Goal: Transaction & Acquisition: Purchase product/service

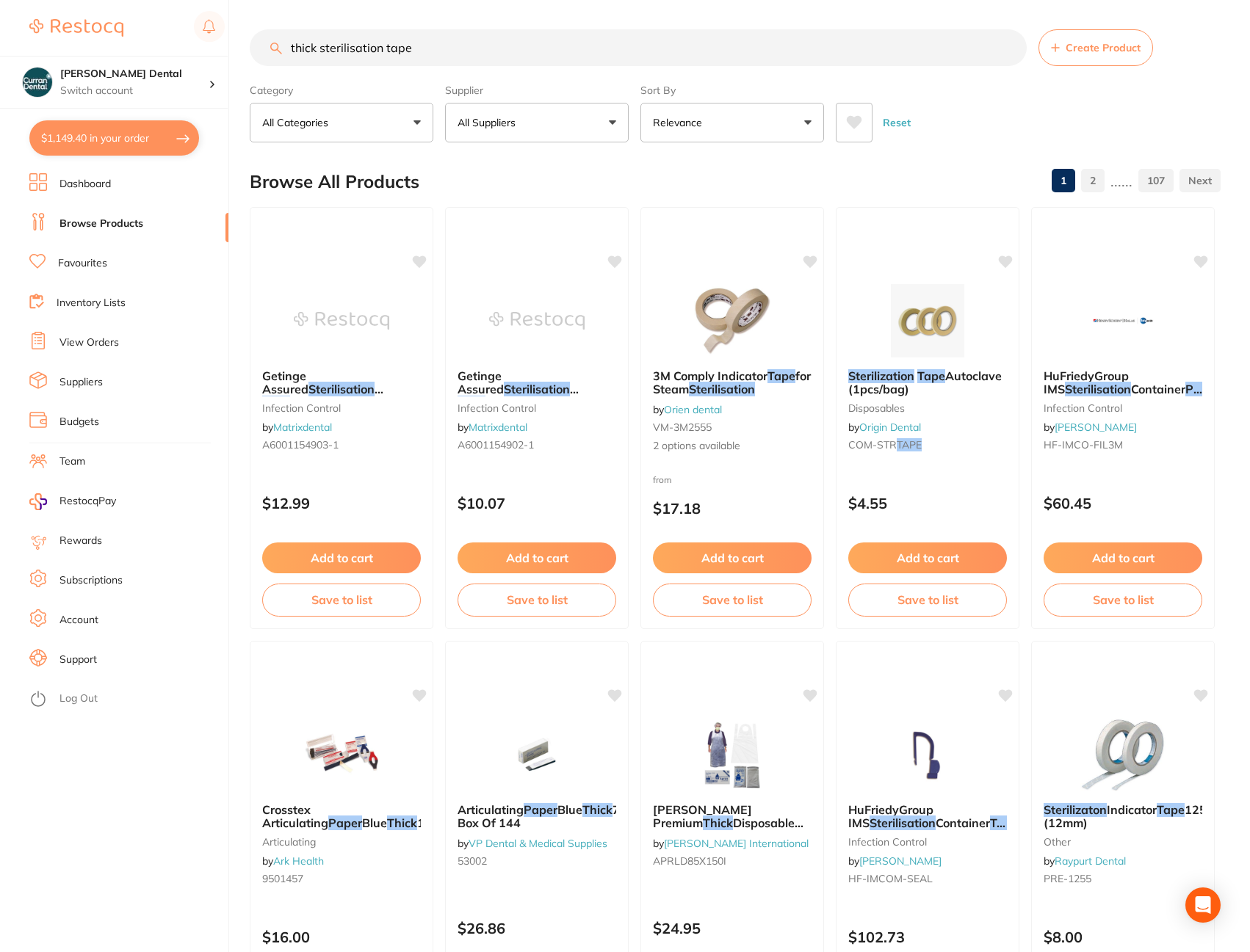
drag, startPoint x: 492, startPoint y: 50, endPoint x: 274, endPoint y: 13, distance: 221.1
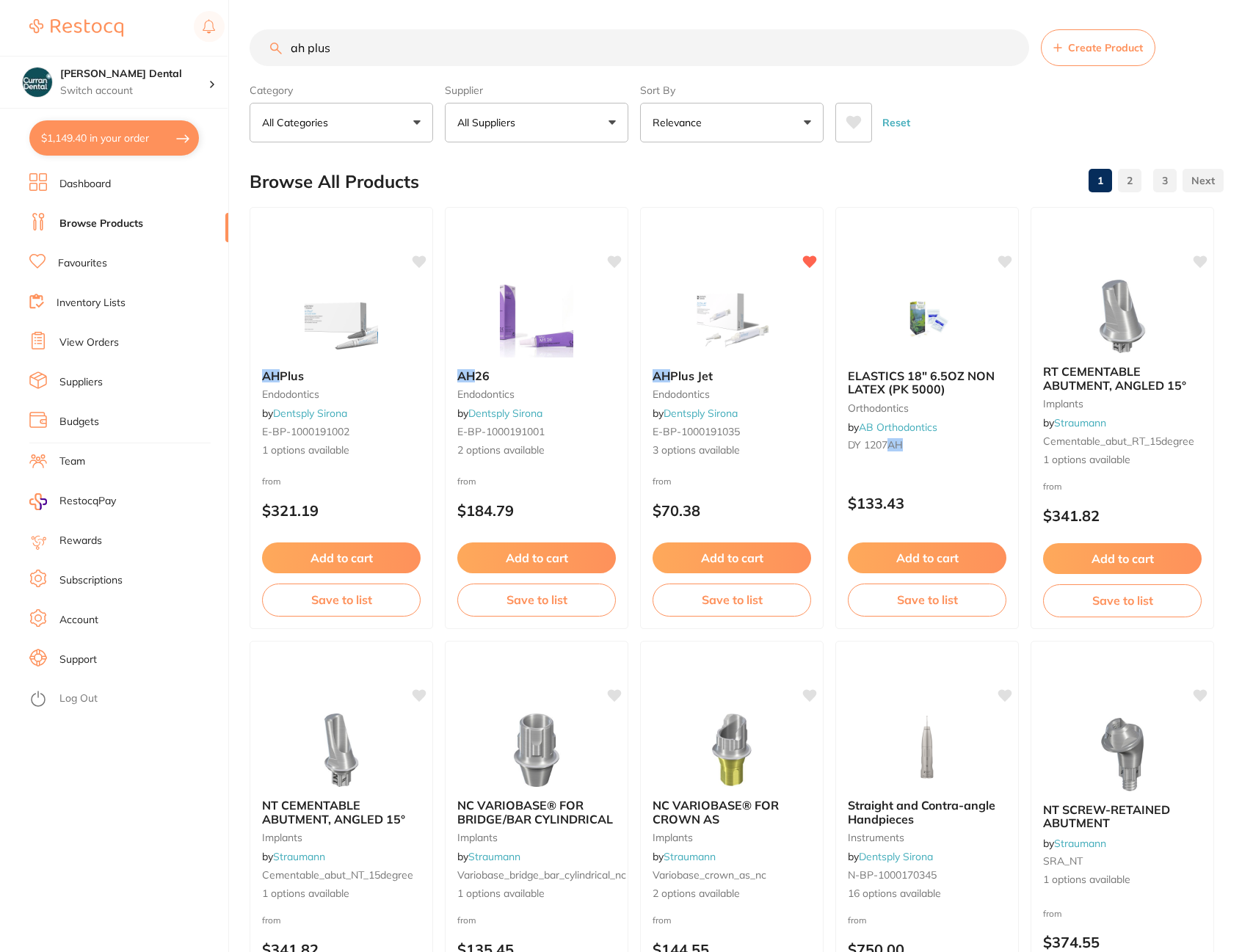
type input "ah plus"
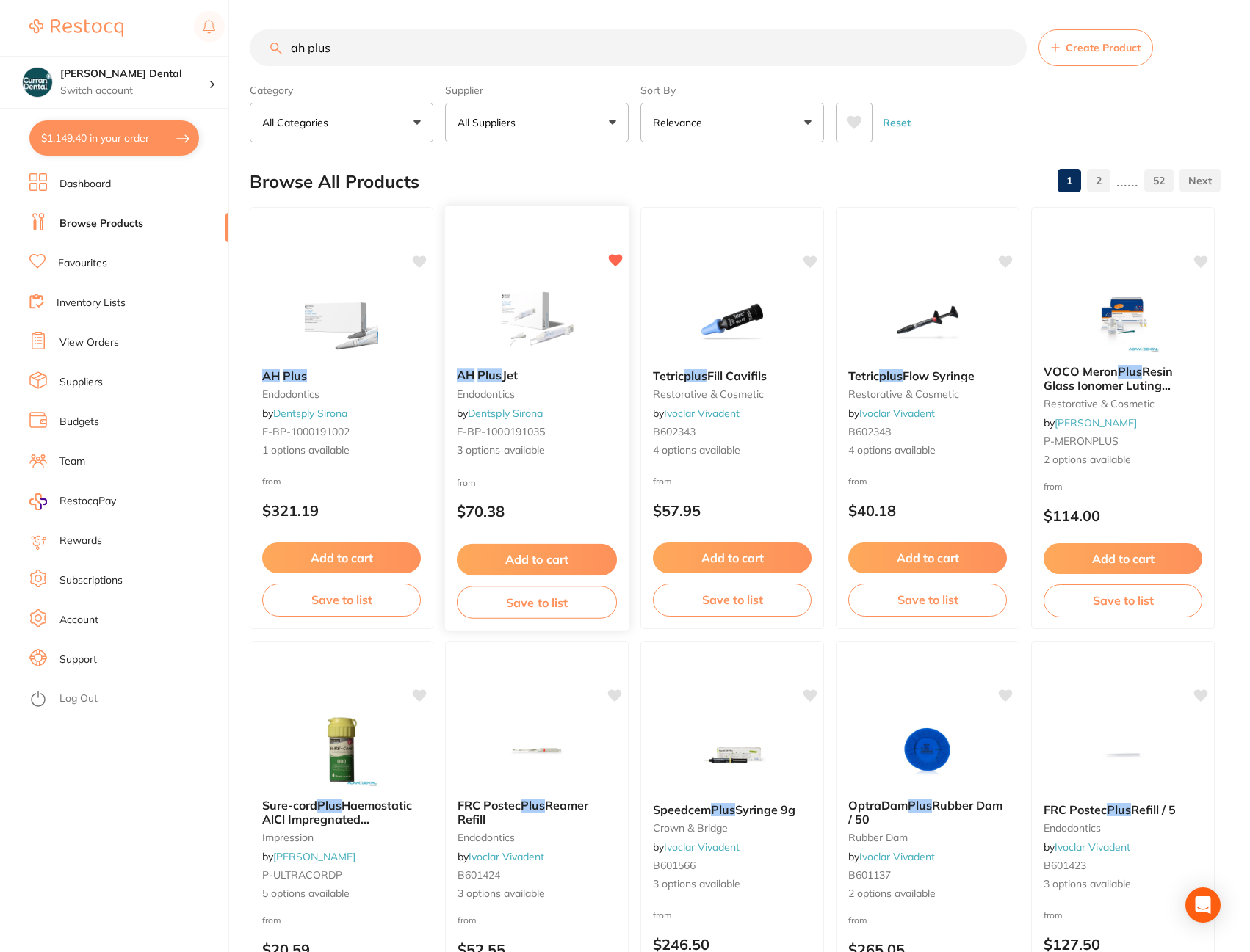
click at [487, 388] on small "endodontics" at bounding box center [536, 394] width 160 height 12
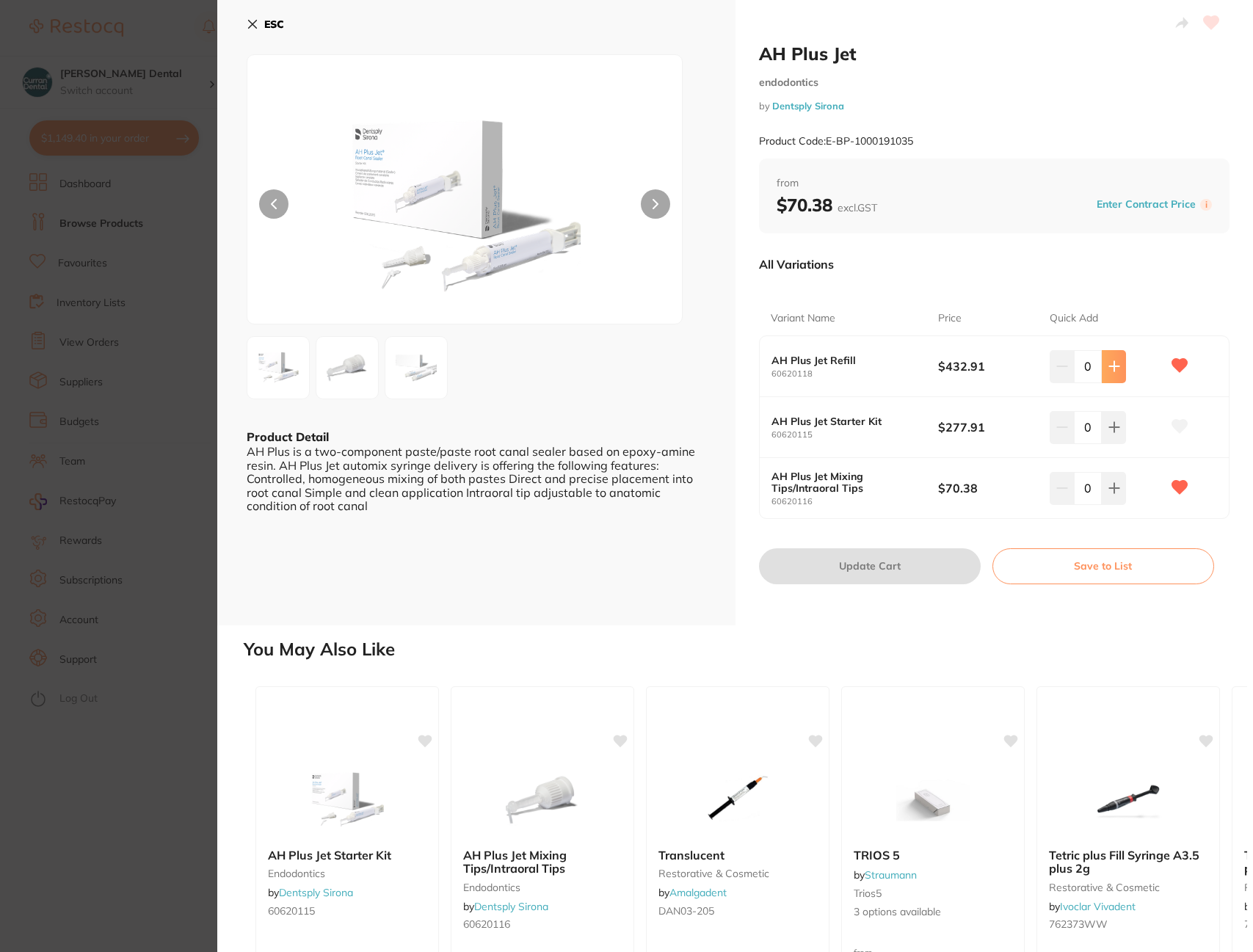
click at [1114, 374] on button at bounding box center [1113, 366] width 24 height 32
type input "1"
click at [878, 563] on button "Update Cart" at bounding box center [870, 566] width 222 height 35
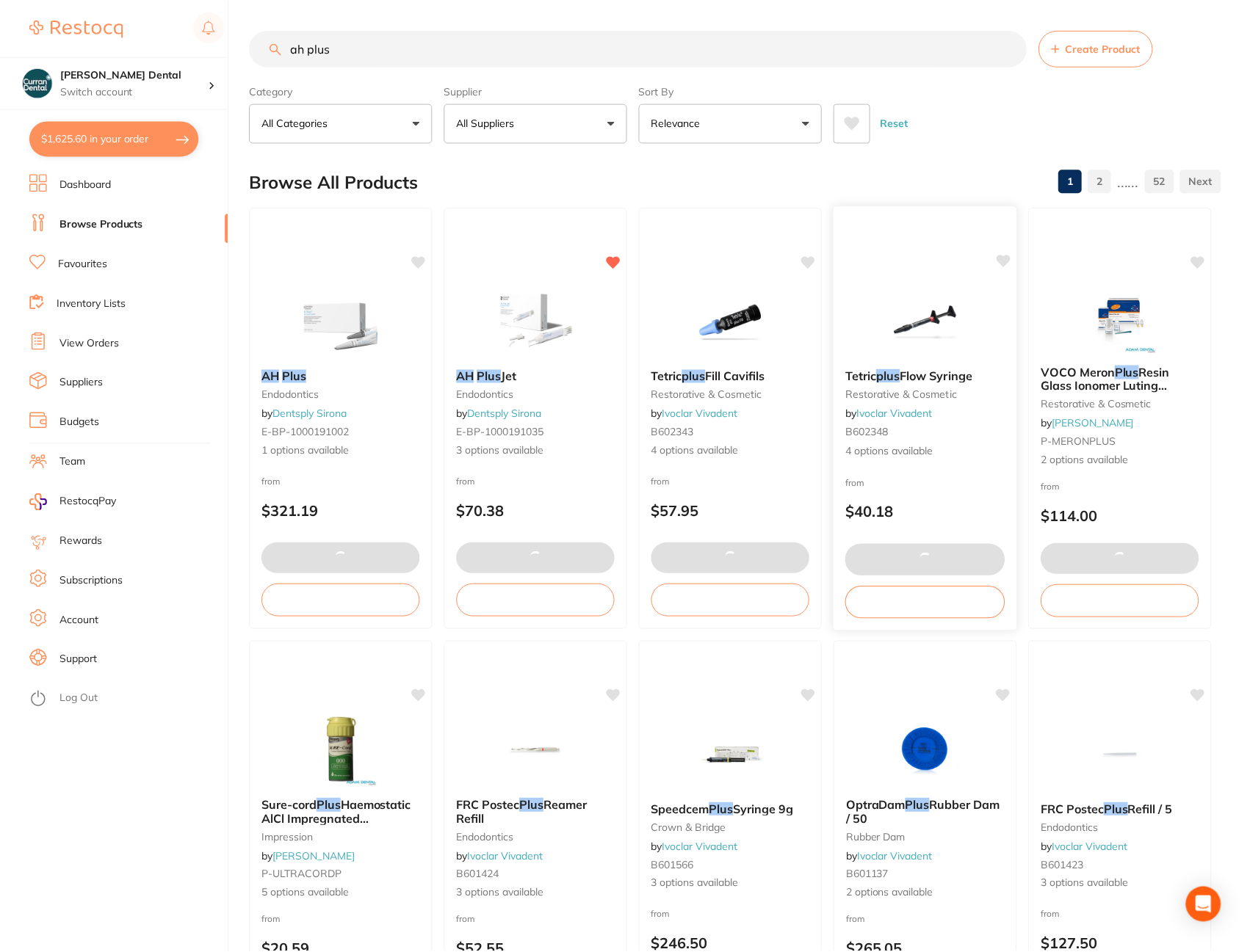
scroll to position [1, 0]
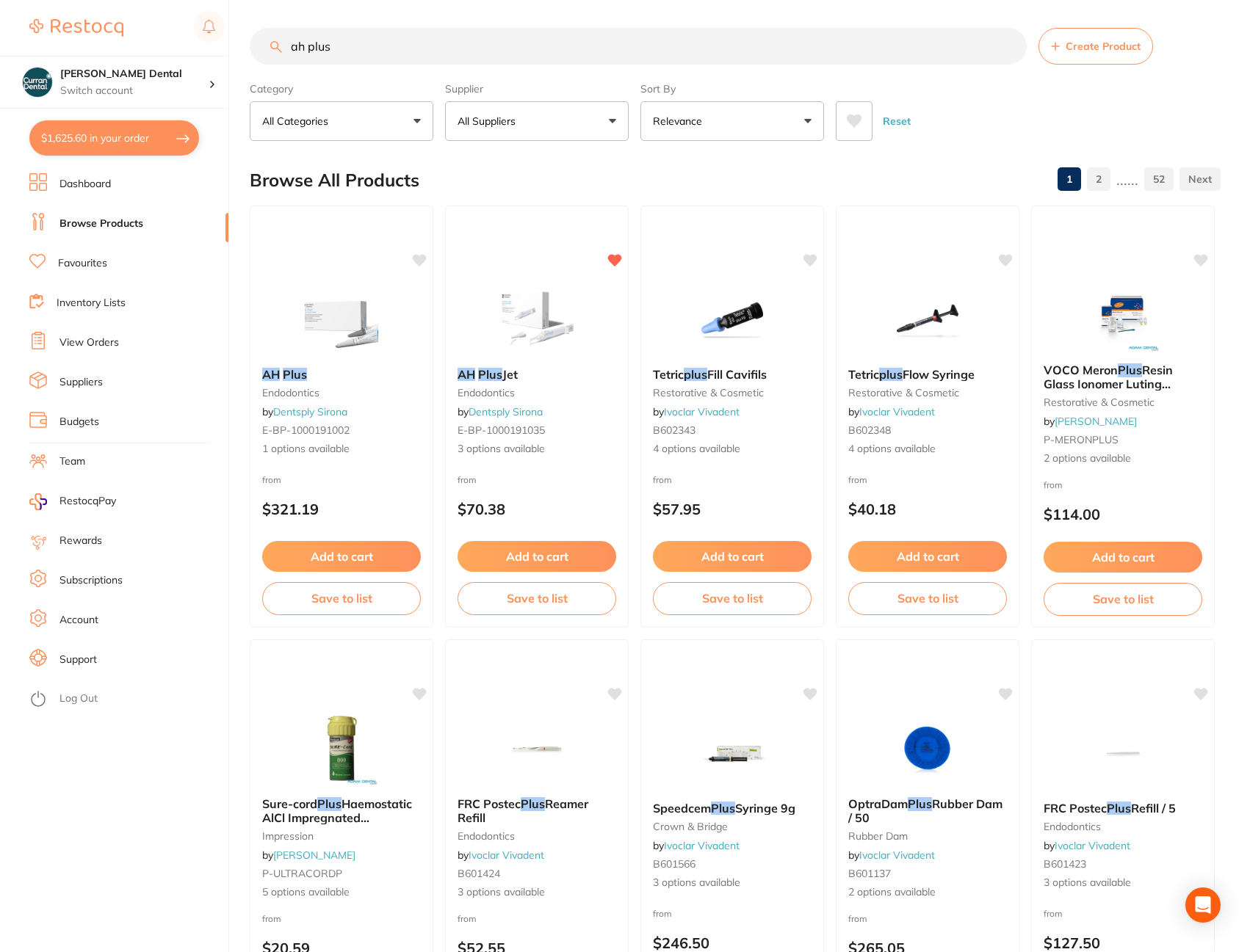
drag, startPoint x: 344, startPoint y: 46, endPoint x: 278, endPoint y: 43, distance: 66.1
click at [278, 43] on div "ah plus Create Product" at bounding box center [735, 47] width 971 height 37
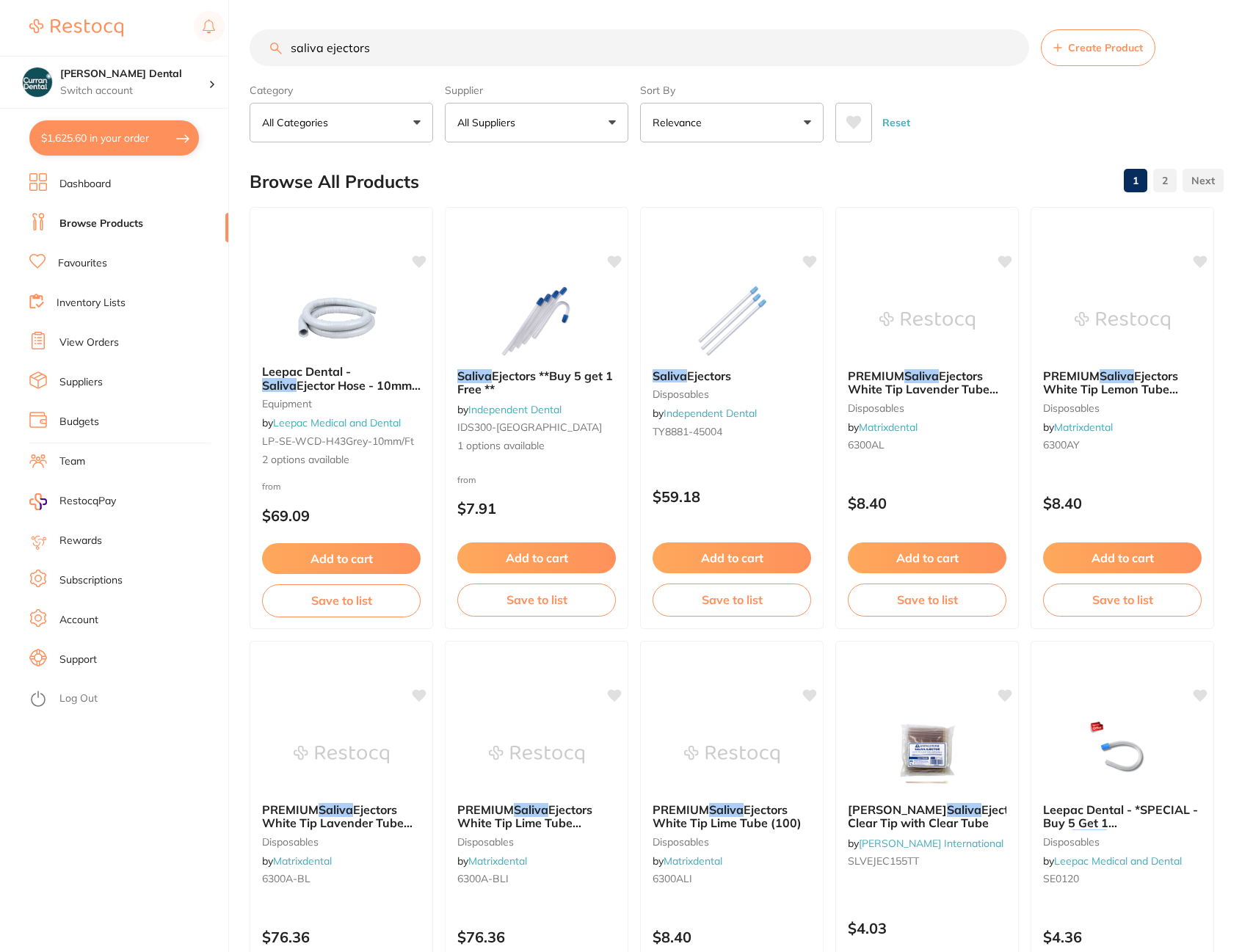
type input "saliva ejectors"
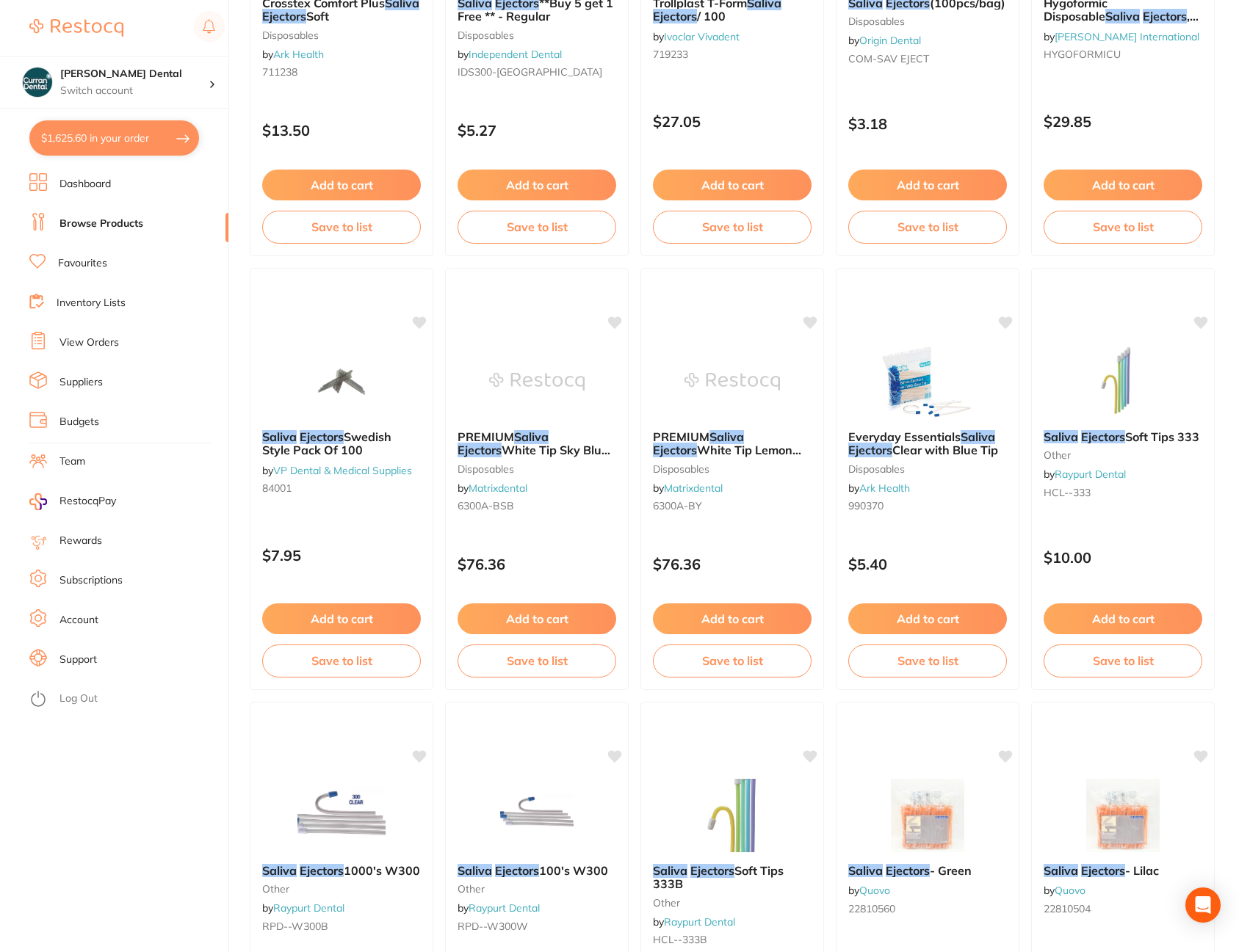
scroll to position [1689, 0]
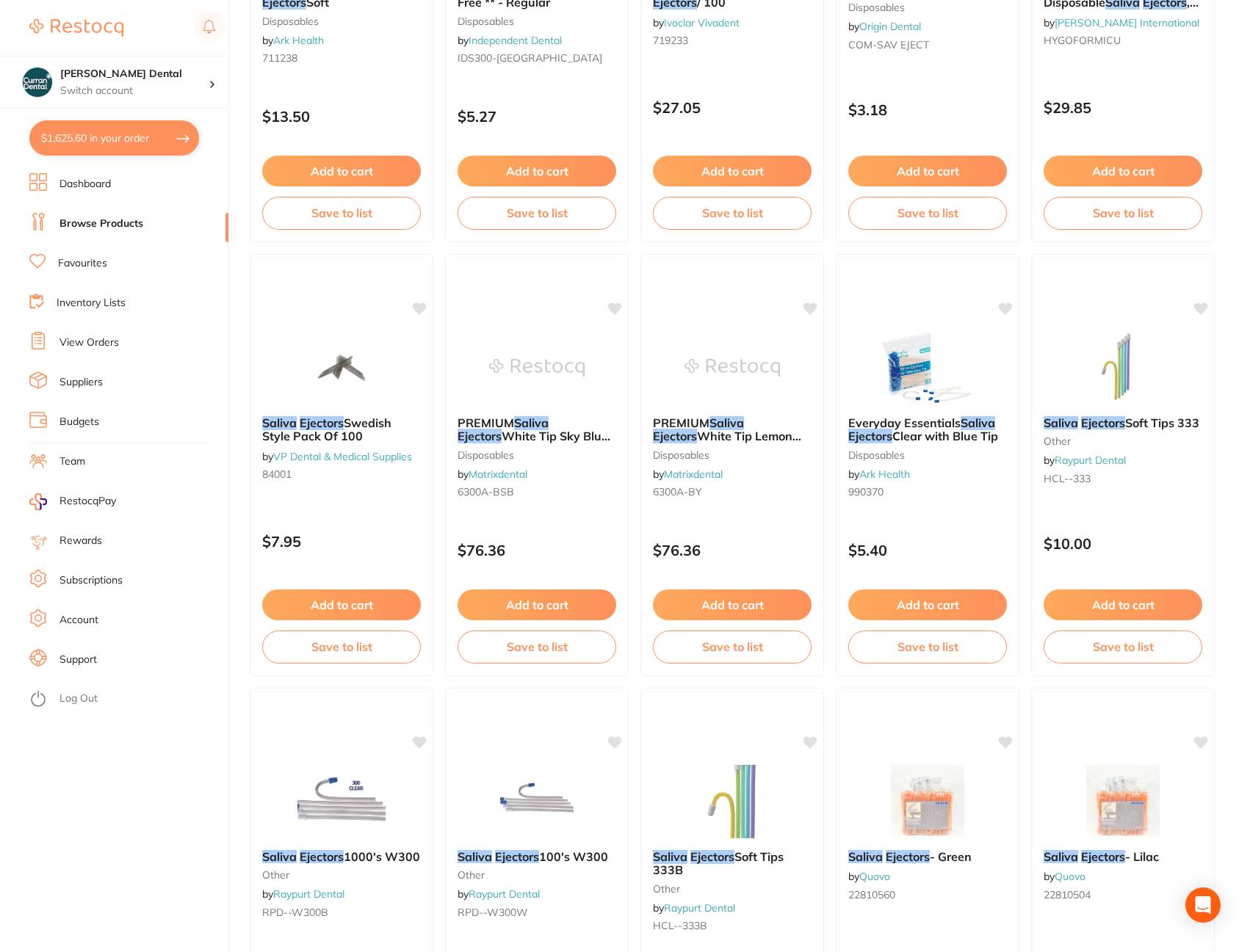
click at [98, 264] on link "Favourites" at bounding box center [83, 264] width 49 height 15
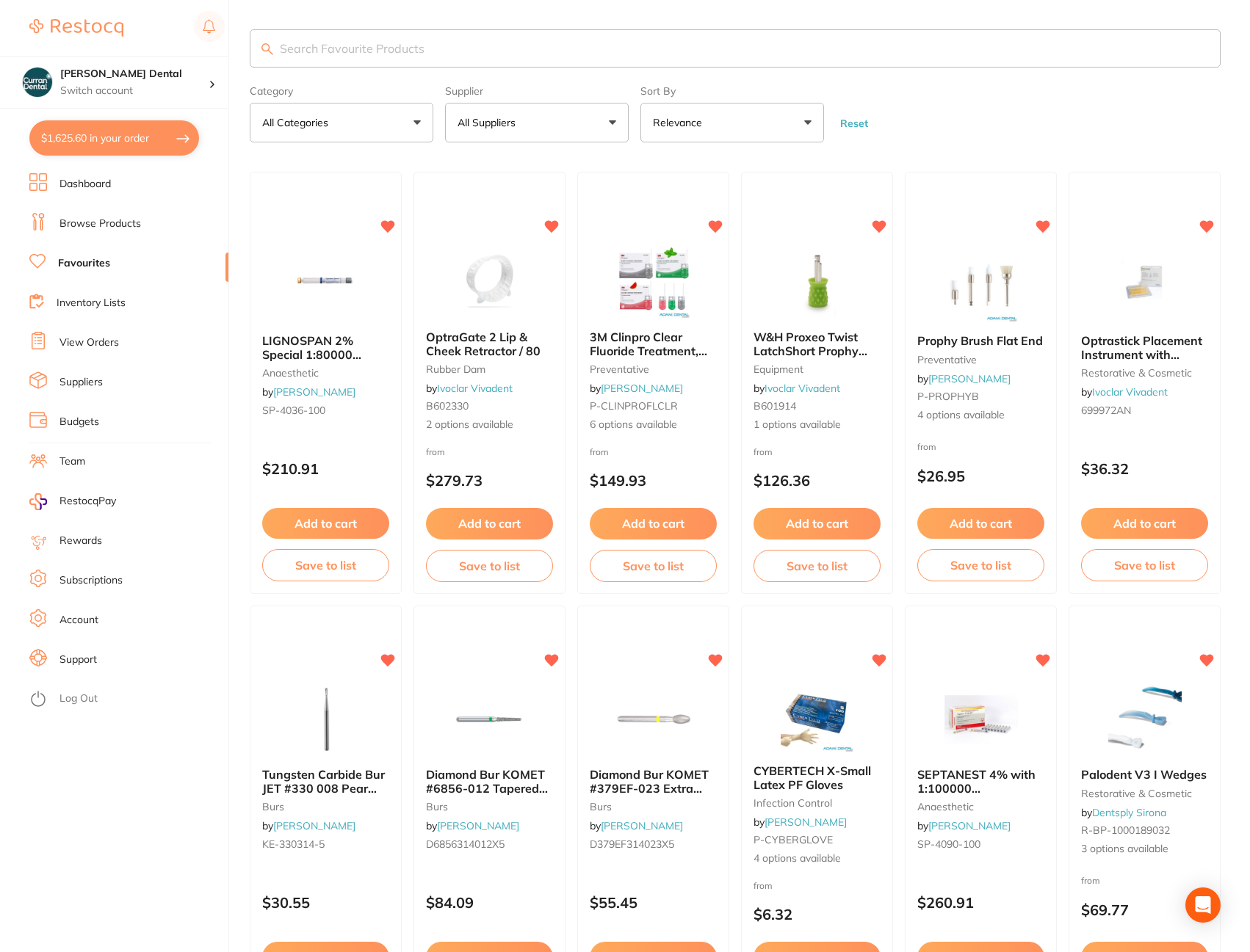
click at [291, 60] on input "search" at bounding box center [735, 49] width 971 height 38
type input "saliva ejectors"
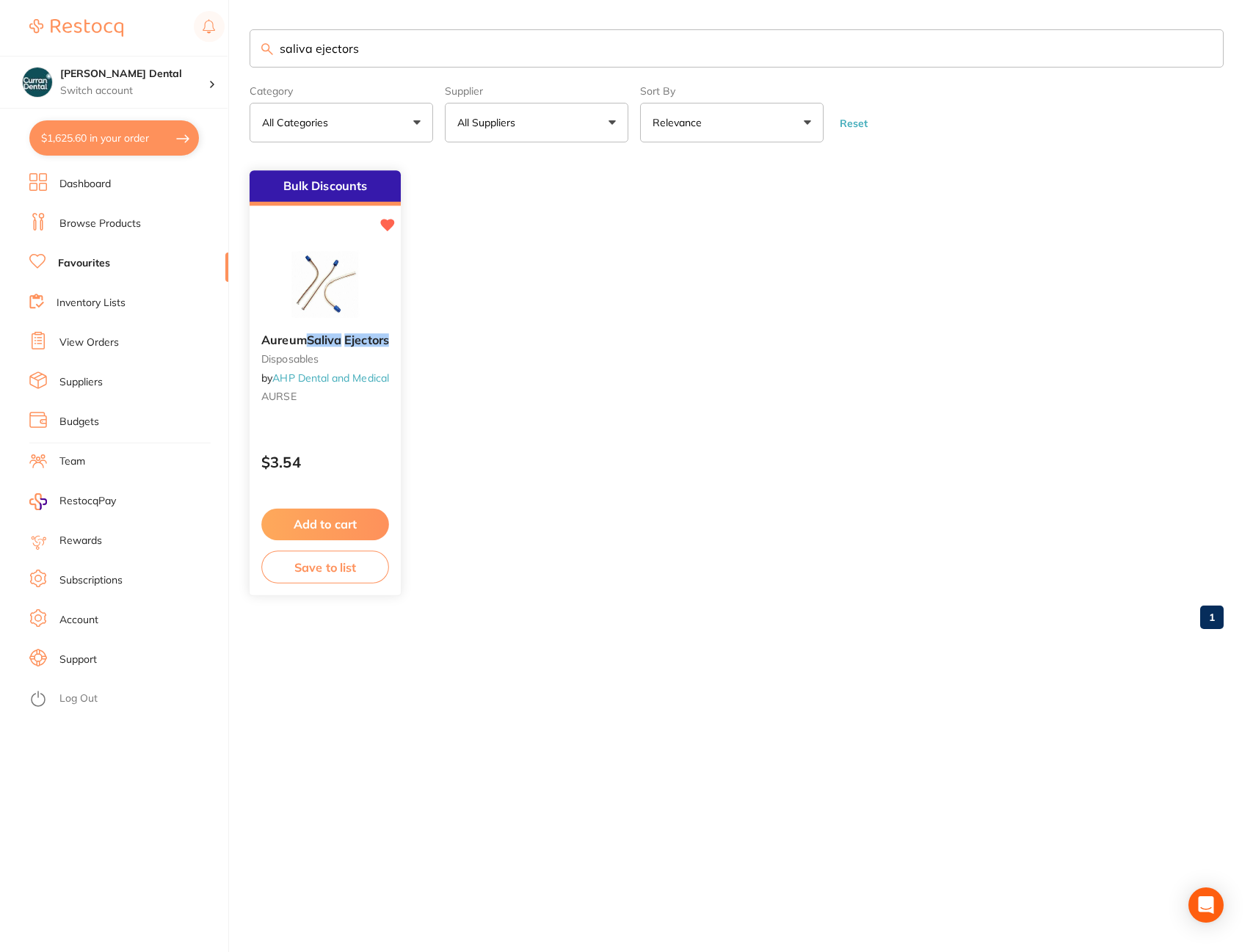
click at [329, 345] on em "Saliva" at bounding box center [324, 340] width 35 height 15
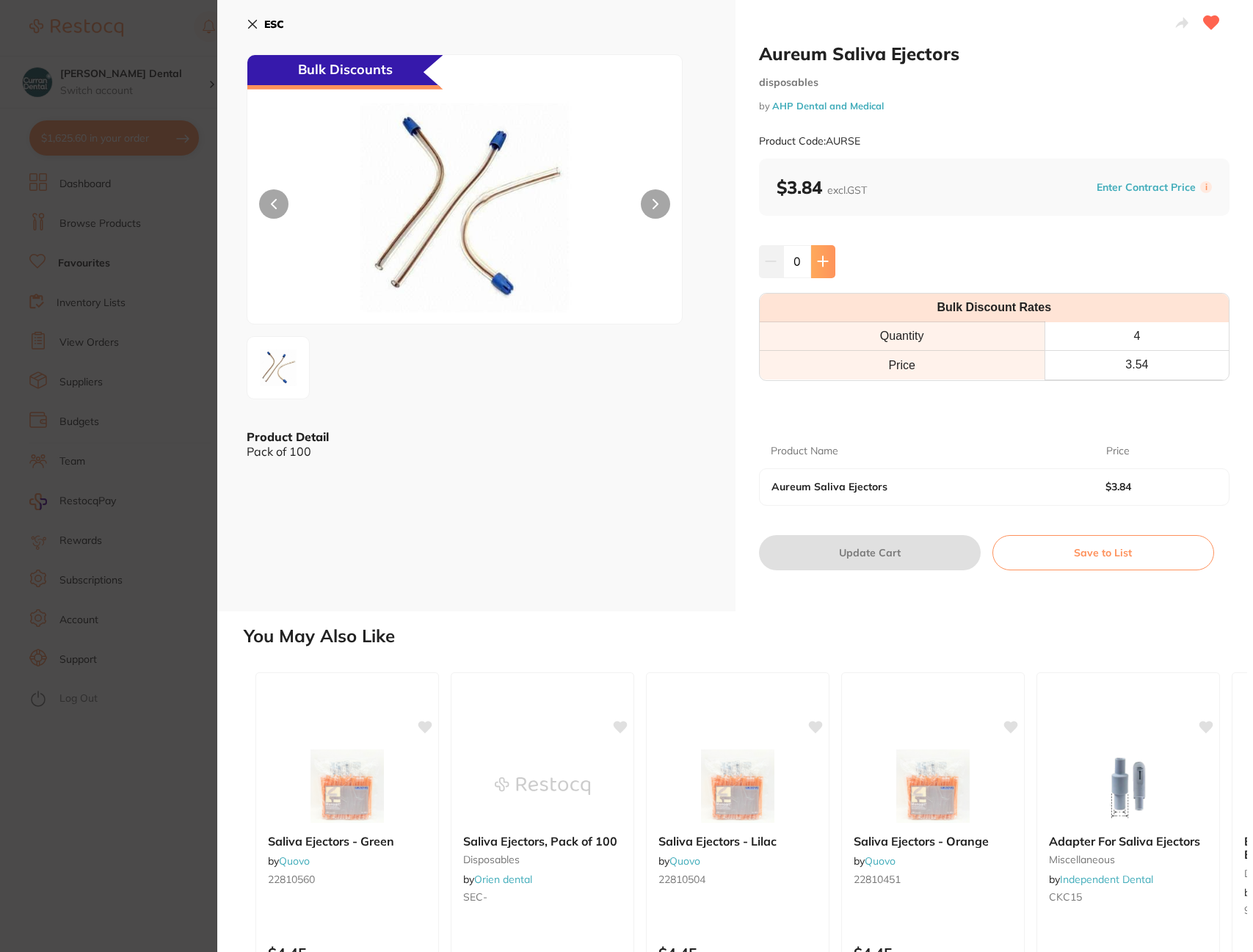
click at [818, 266] on icon at bounding box center [823, 261] width 12 height 12
type input "4"
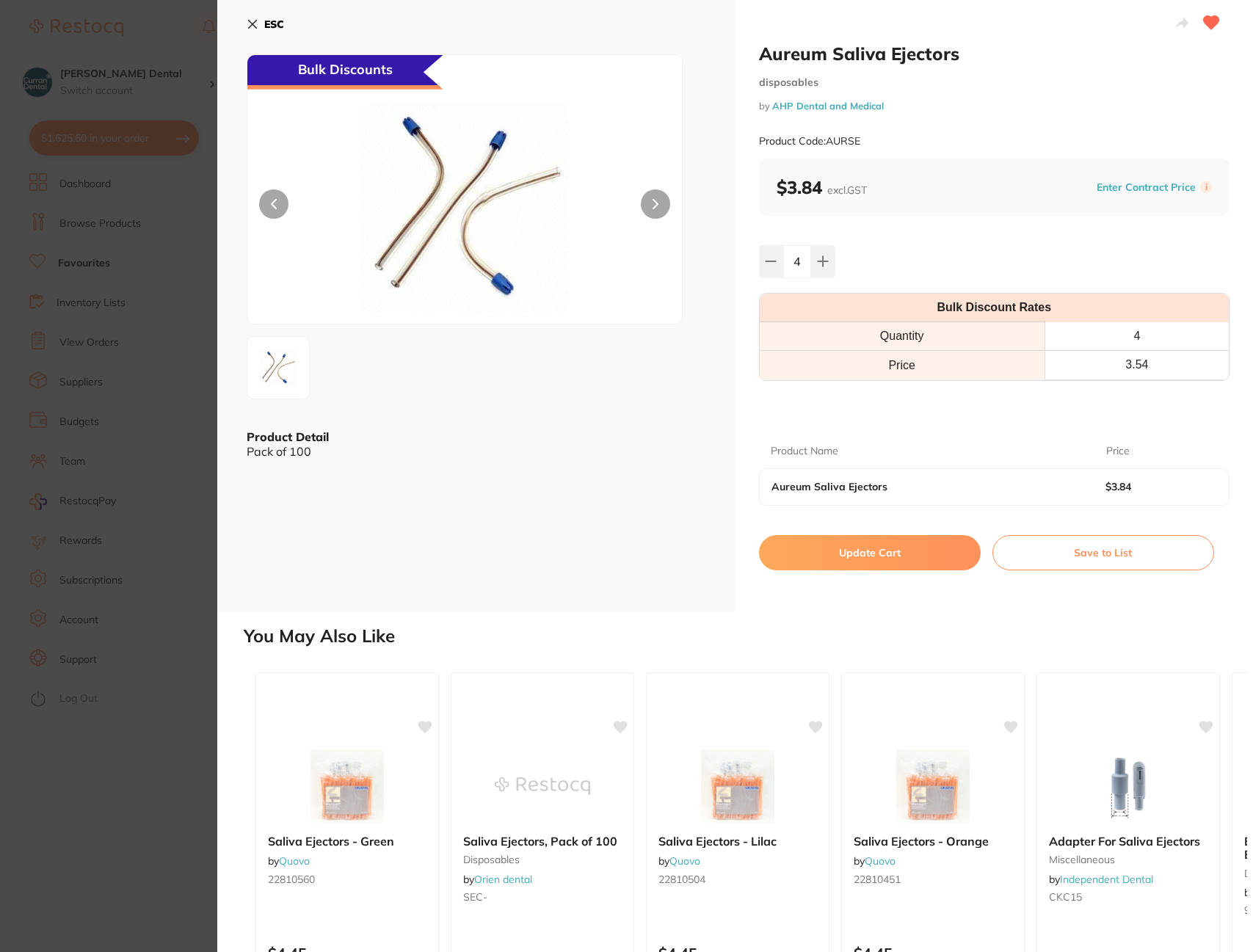
click at [904, 545] on button "Update Cart" at bounding box center [870, 553] width 222 height 35
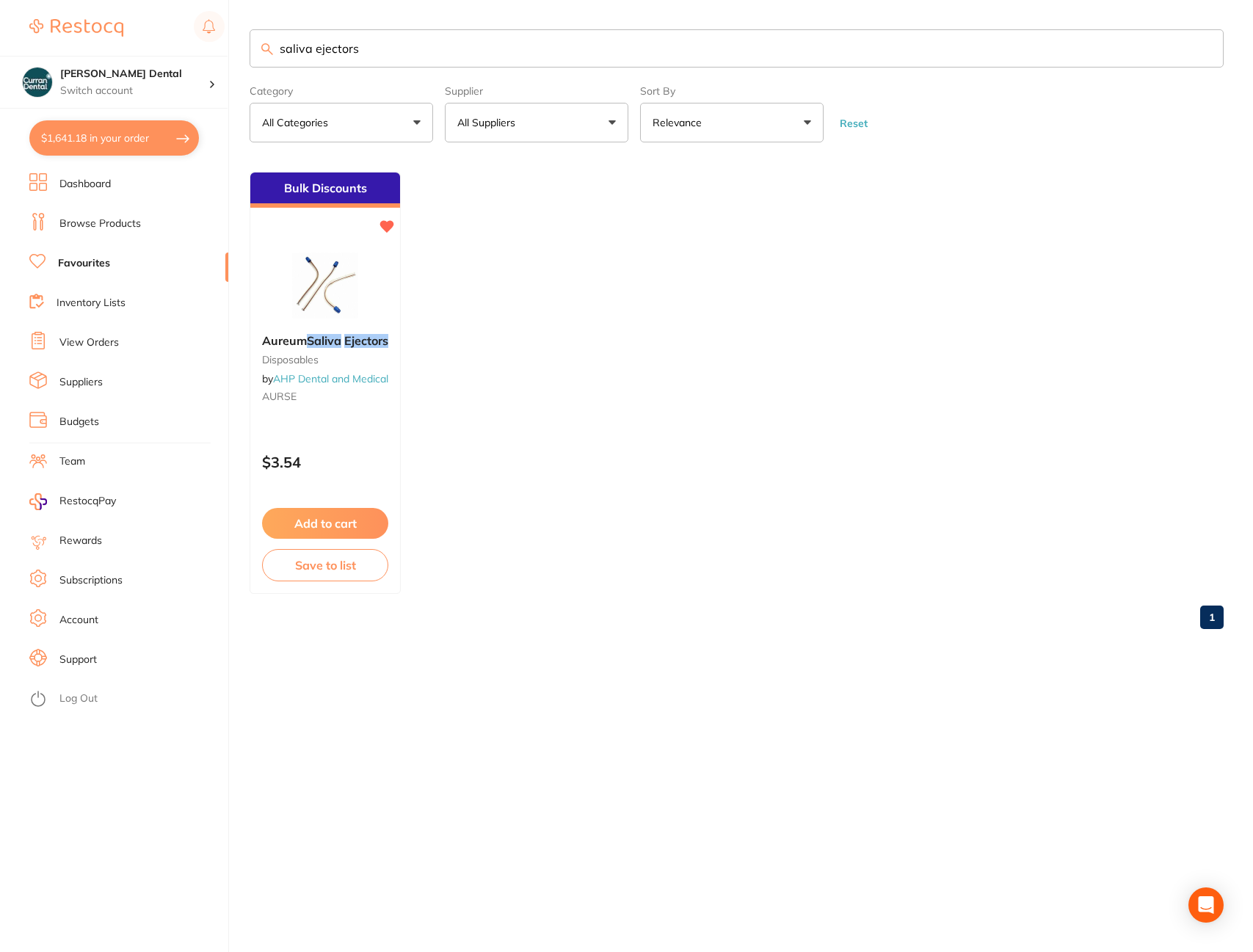
click at [614, 120] on button "All Suppliers" at bounding box center [536, 123] width 184 height 40
drag, startPoint x: 449, startPoint y: 52, endPoint x: 82, endPoint y: 29, distance: 367.7
click at [82, 29] on div "$1,641.18 [PERSON_NAME] Dental Switch account [PERSON_NAME] Dental $1,641.18 in…" at bounding box center [626, 476] width 1253 height 952
click at [610, 119] on button "All Suppliers" at bounding box center [536, 123] width 184 height 40
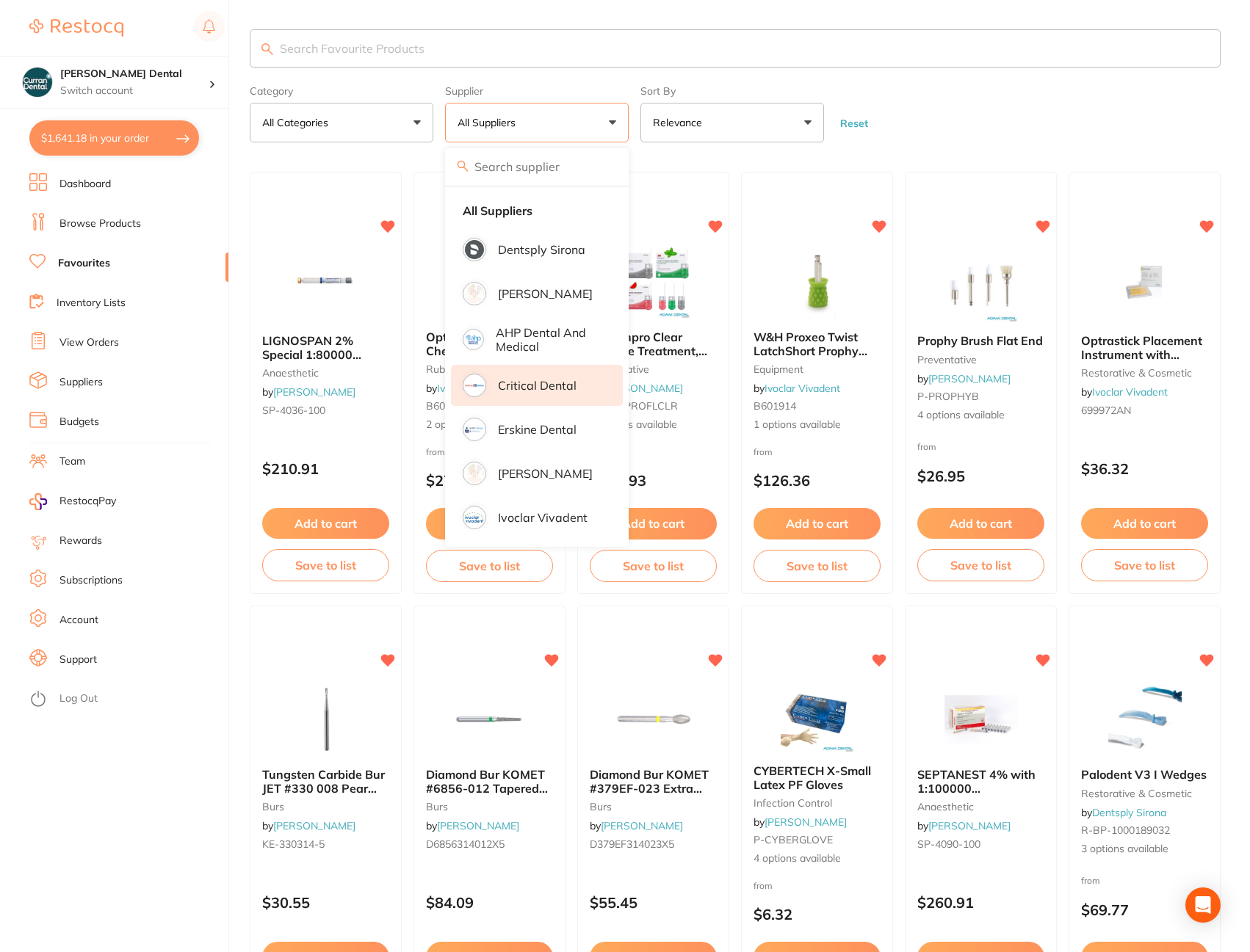
click at [513, 377] on li "Critical Dental" at bounding box center [536, 386] width 172 height 41
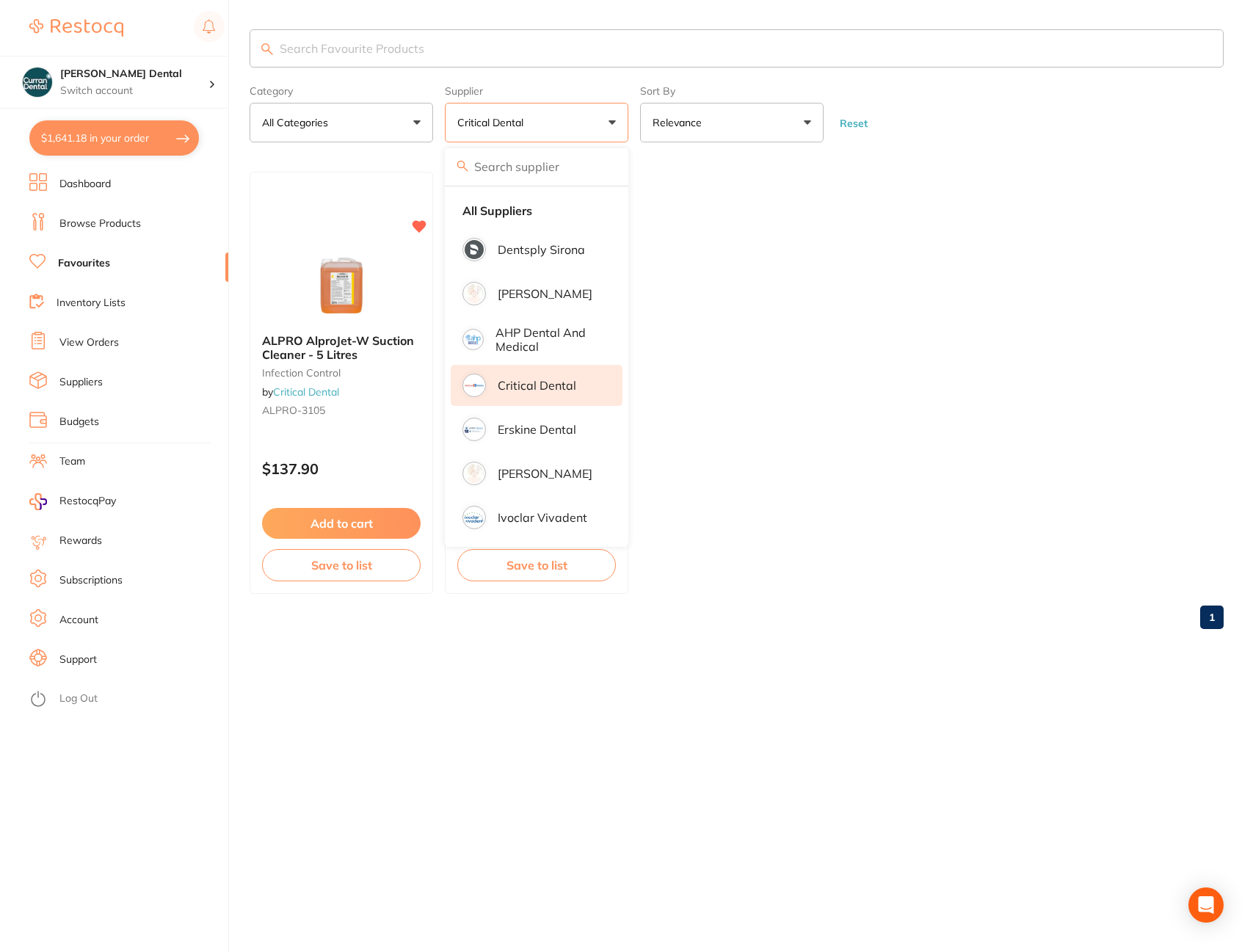
click at [377, 45] on input "search" at bounding box center [736, 49] width 974 height 38
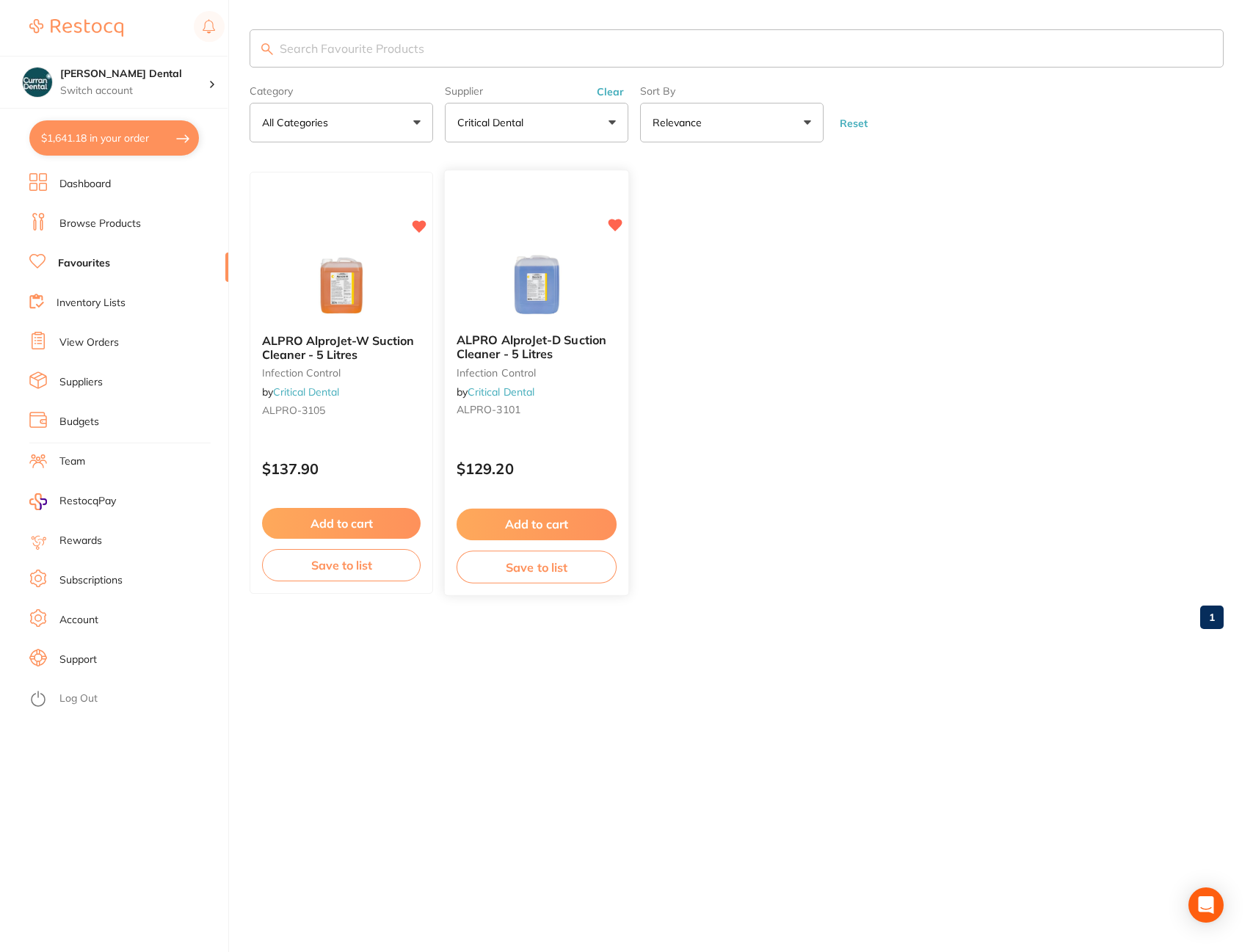
click at [504, 522] on button "Add to cart" at bounding box center [536, 524] width 160 height 32
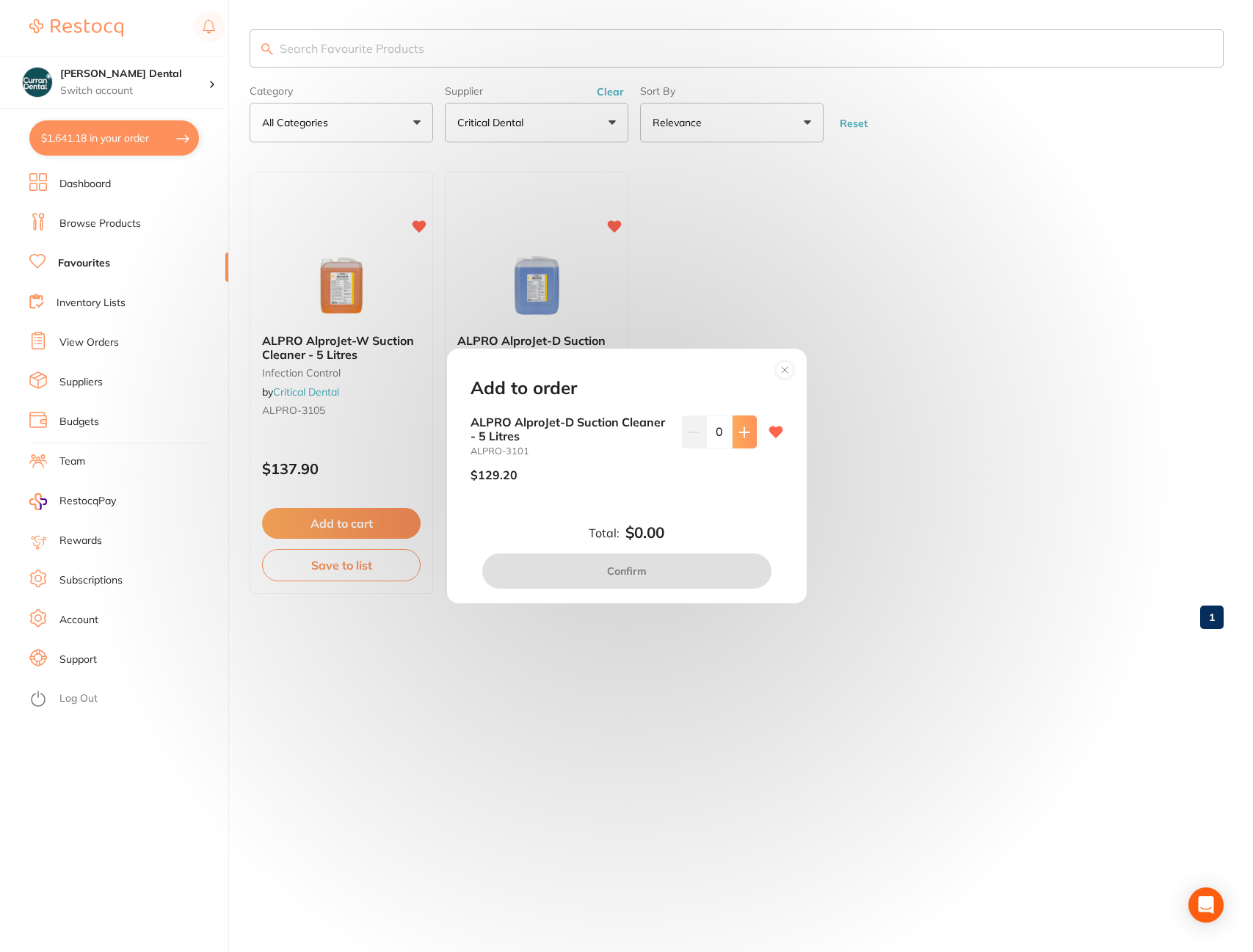
click at [738, 438] on icon at bounding box center [744, 433] width 12 height 12
type input "1"
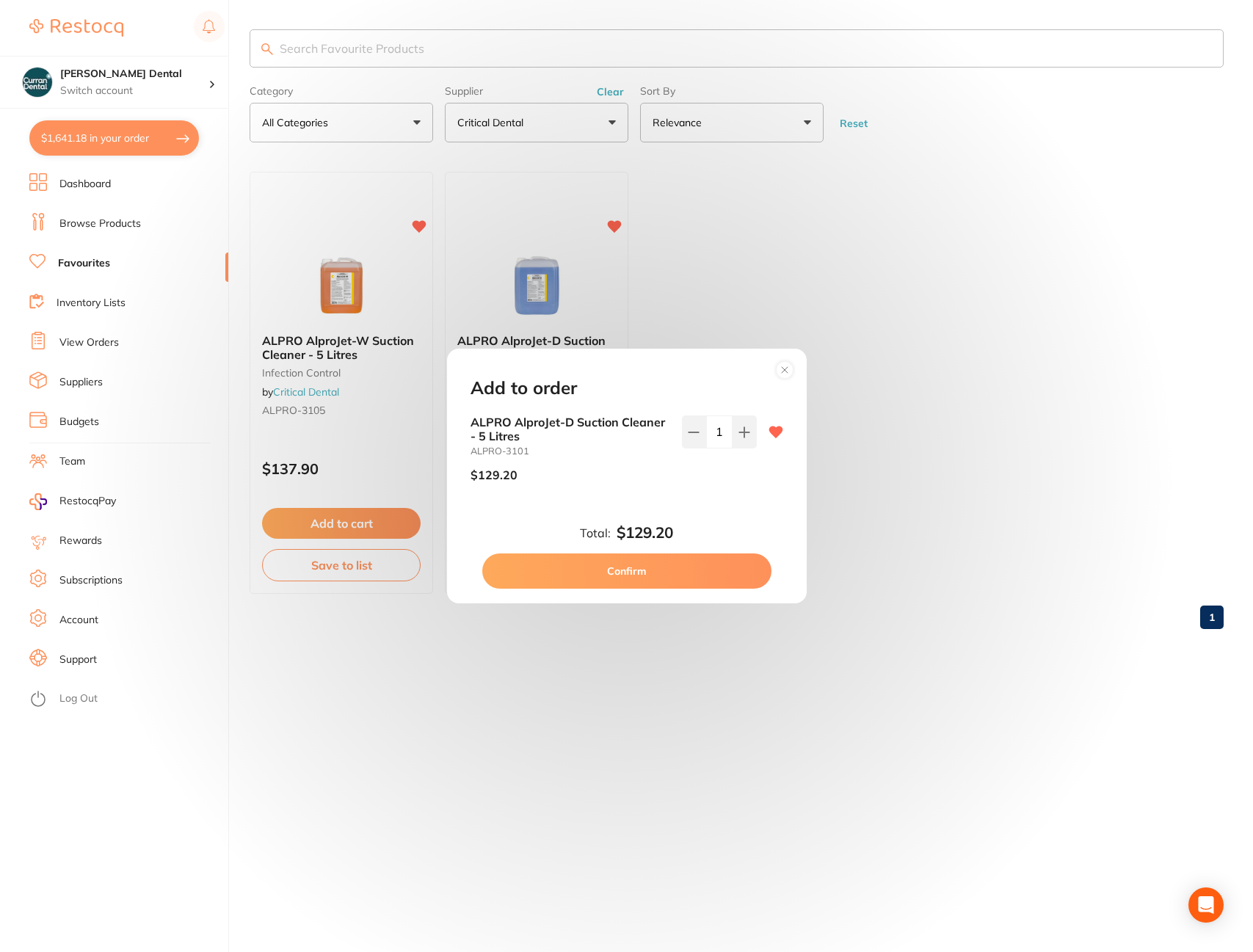
click at [639, 562] on button "Confirm" at bounding box center [627, 572] width 289 height 35
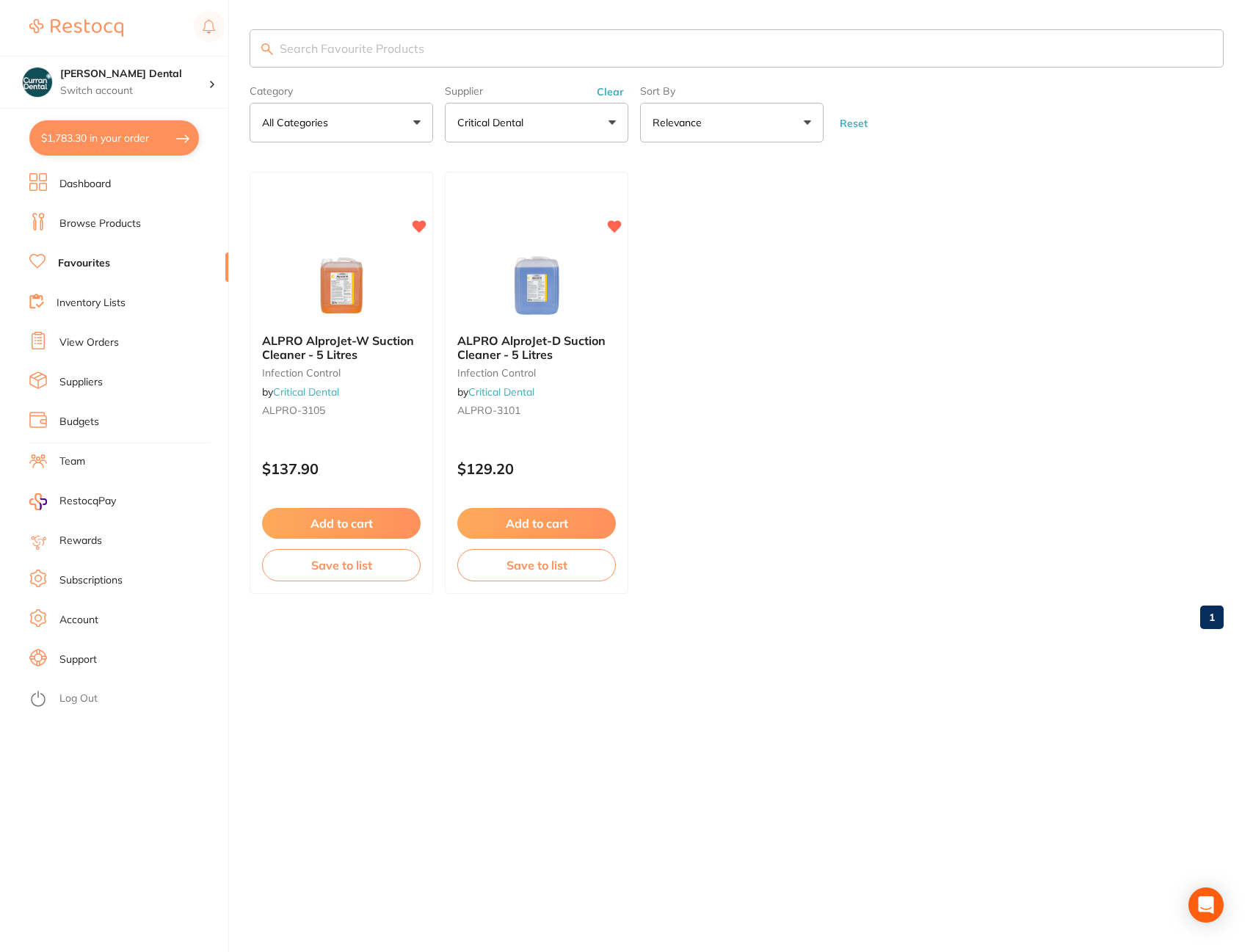
click at [323, 55] on input "search" at bounding box center [736, 49] width 974 height 38
click at [131, 233] on li "Browse Products" at bounding box center [128, 224] width 199 height 22
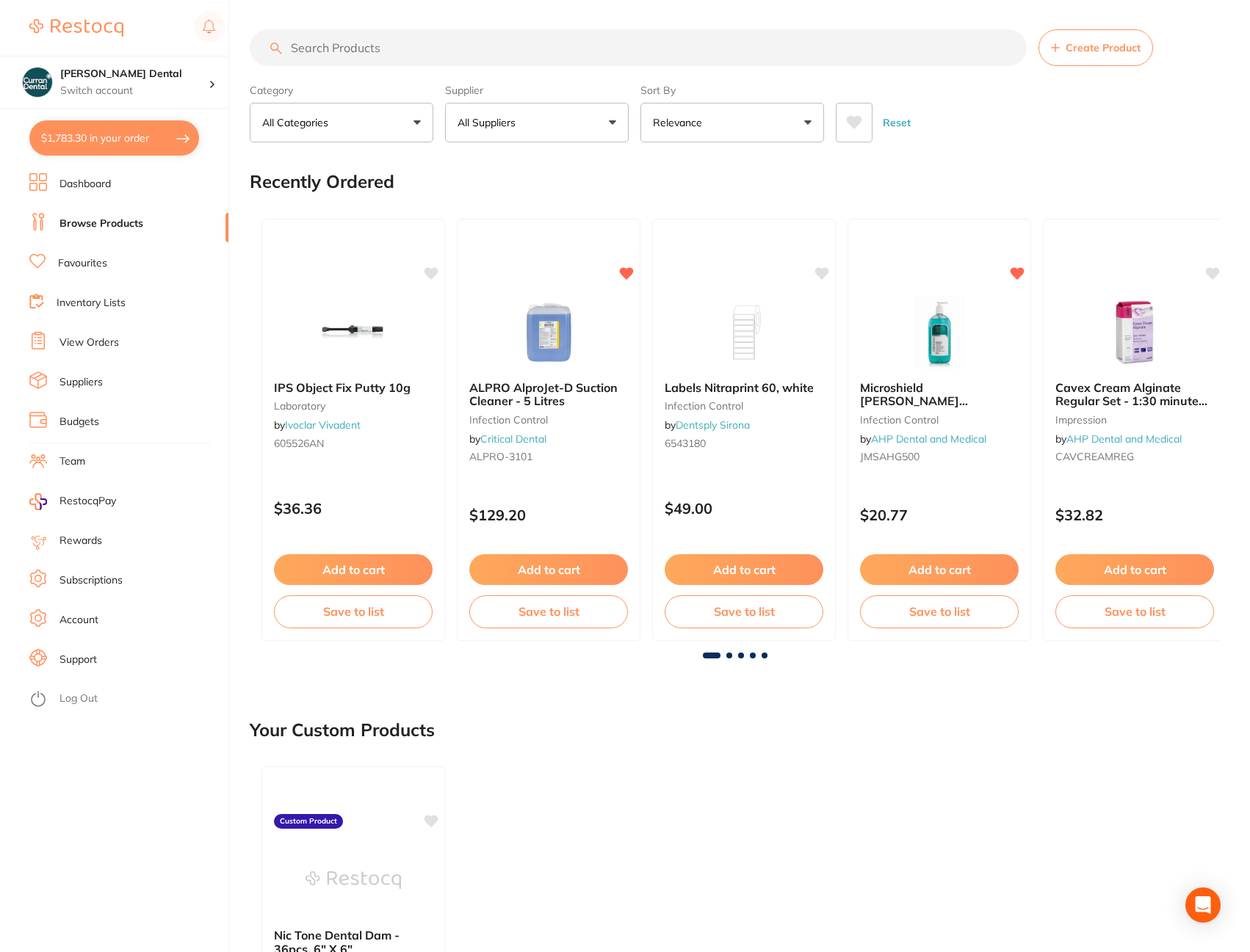
click at [612, 122] on button "All Suppliers" at bounding box center [536, 123] width 184 height 40
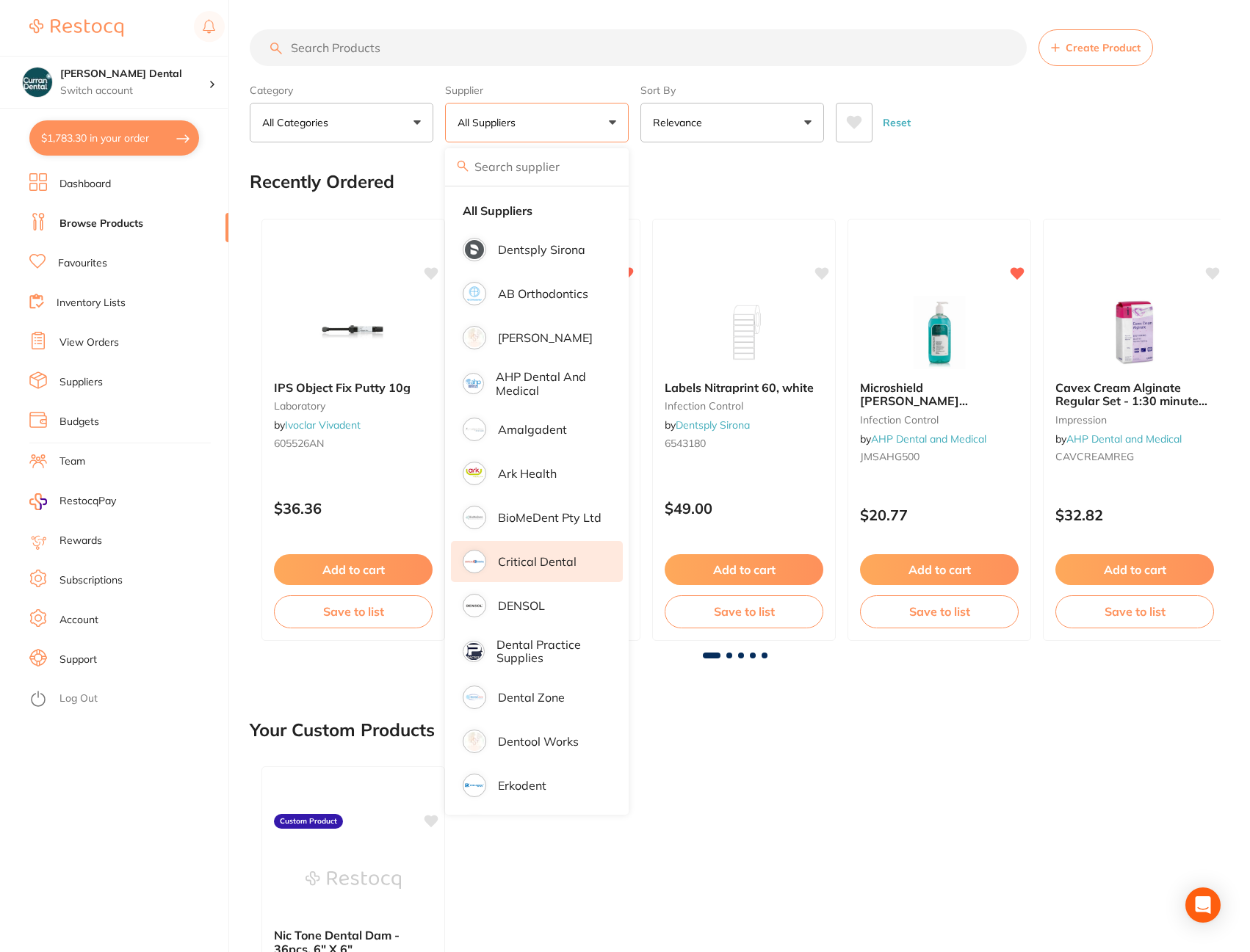
click at [533, 564] on p "Critical Dental" at bounding box center [537, 562] width 78 height 13
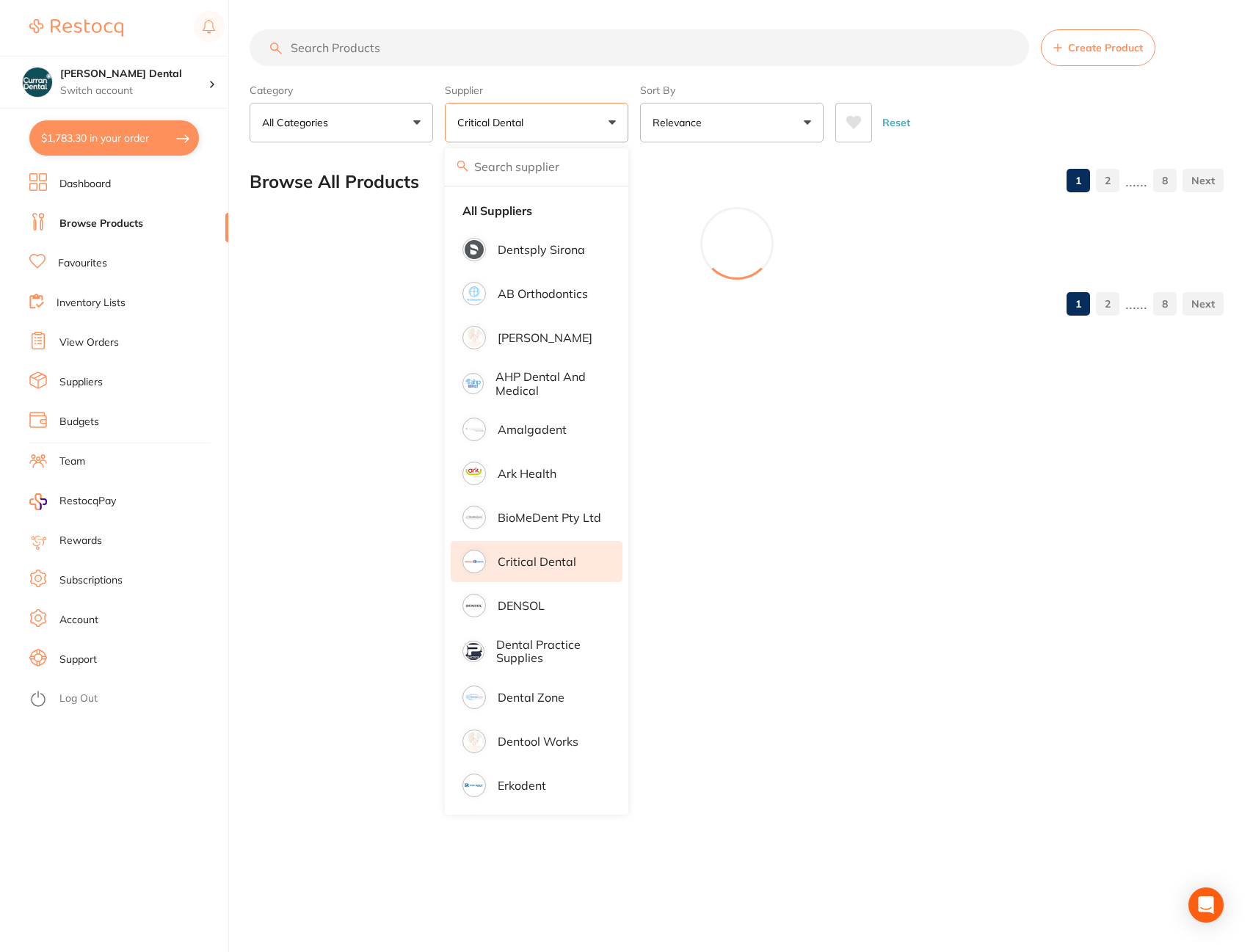
click at [373, 41] on input "search" at bounding box center [639, 48] width 780 height 37
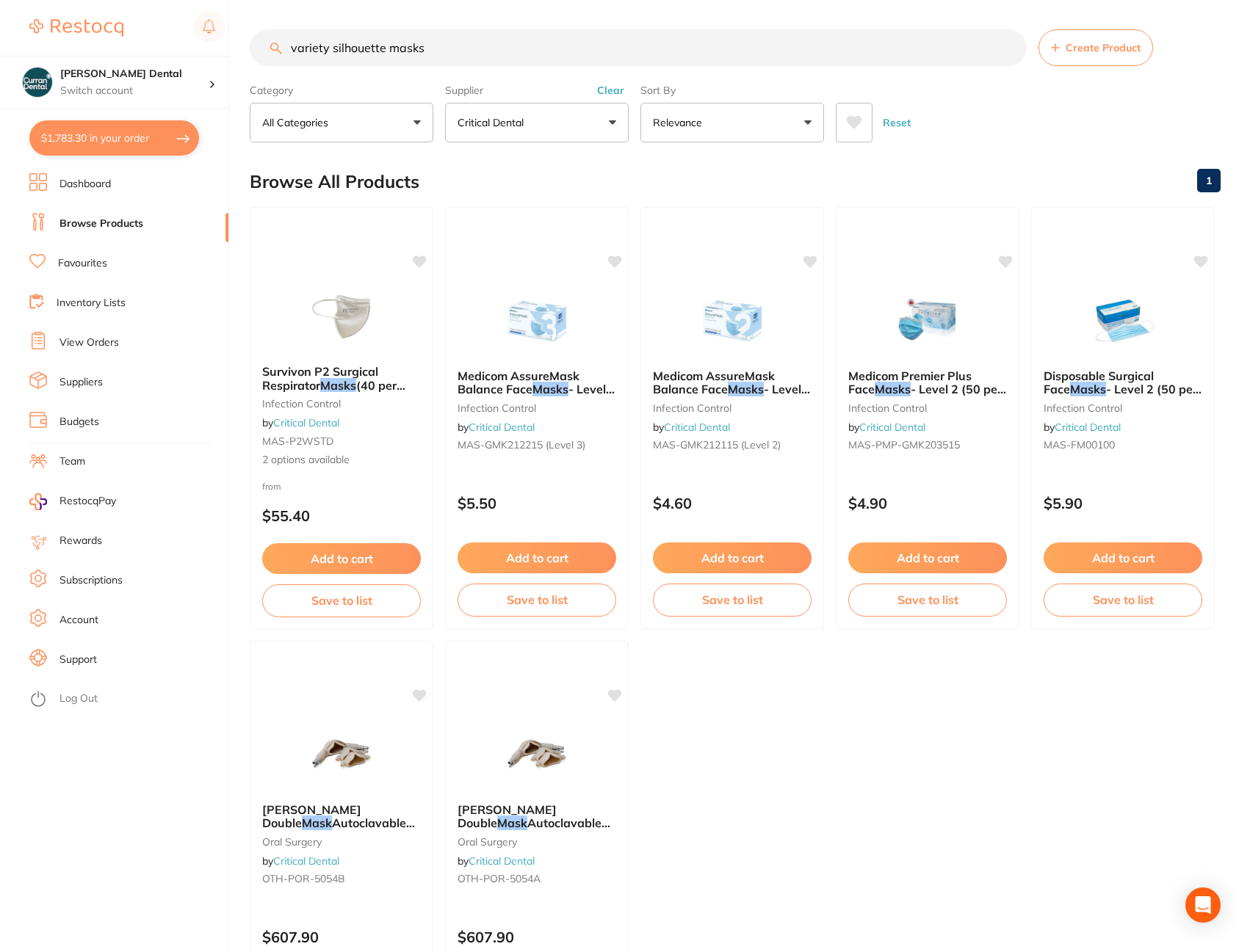
drag, startPoint x: 422, startPoint y: 41, endPoint x: 386, endPoint y: 48, distance: 36.7
click at [386, 48] on input "variety silhouette masks" at bounding box center [638, 48] width 777 height 37
type input "variety silhouette"
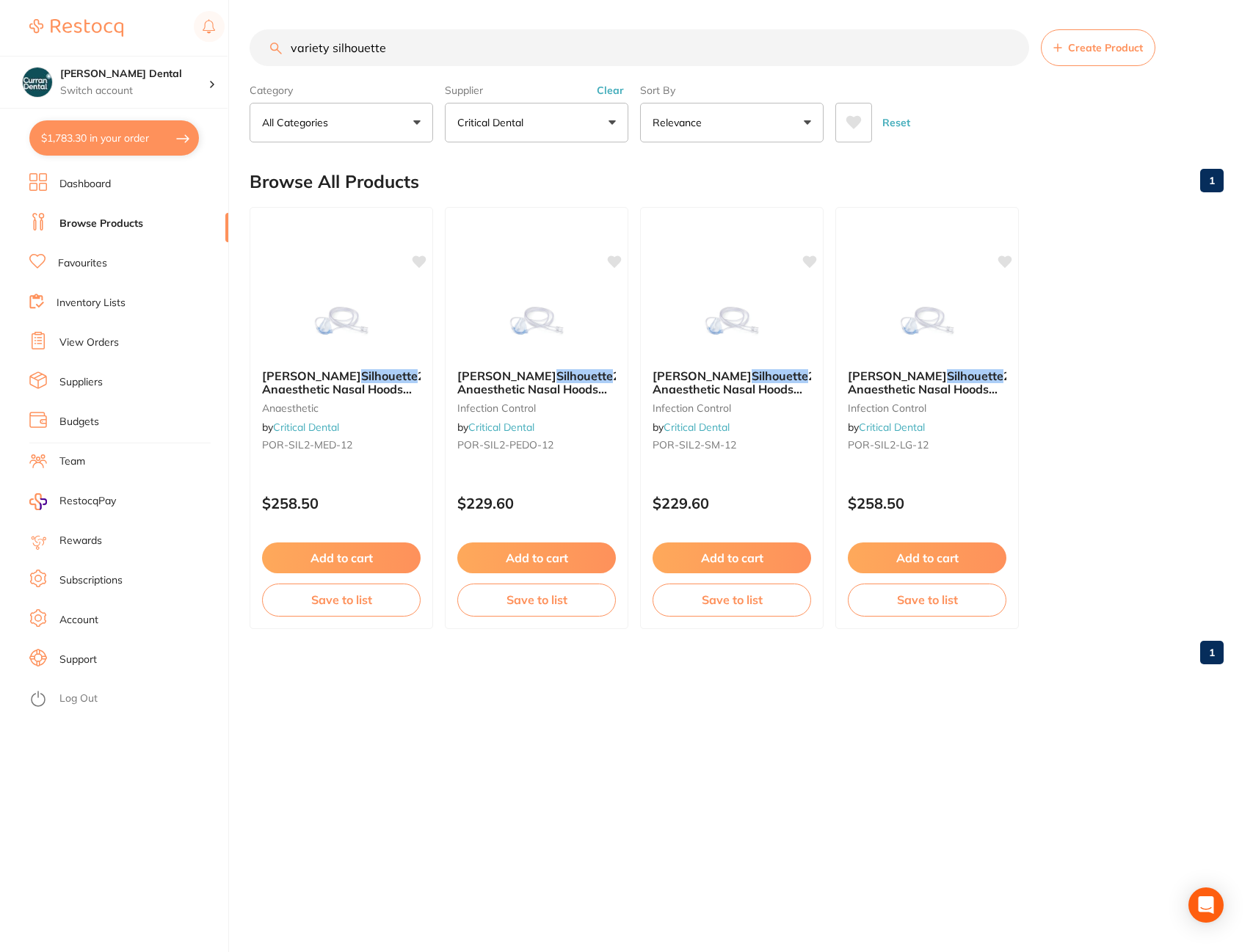
drag, startPoint x: 388, startPoint y: 49, endPoint x: 287, endPoint y: 32, distance: 102.4
click at [287, 32] on input "variety silhouette" at bounding box center [639, 48] width 780 height 37
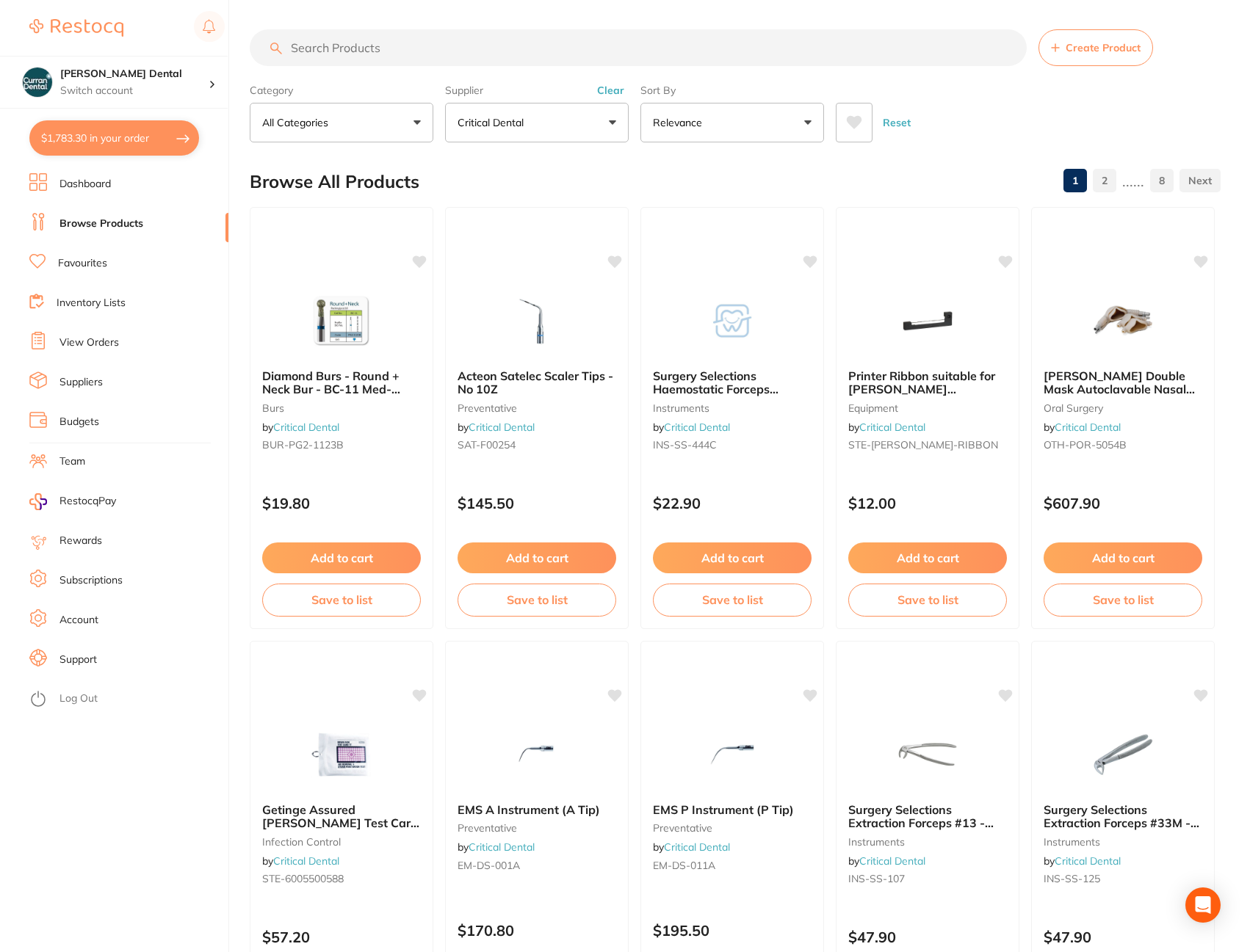
type input "D"
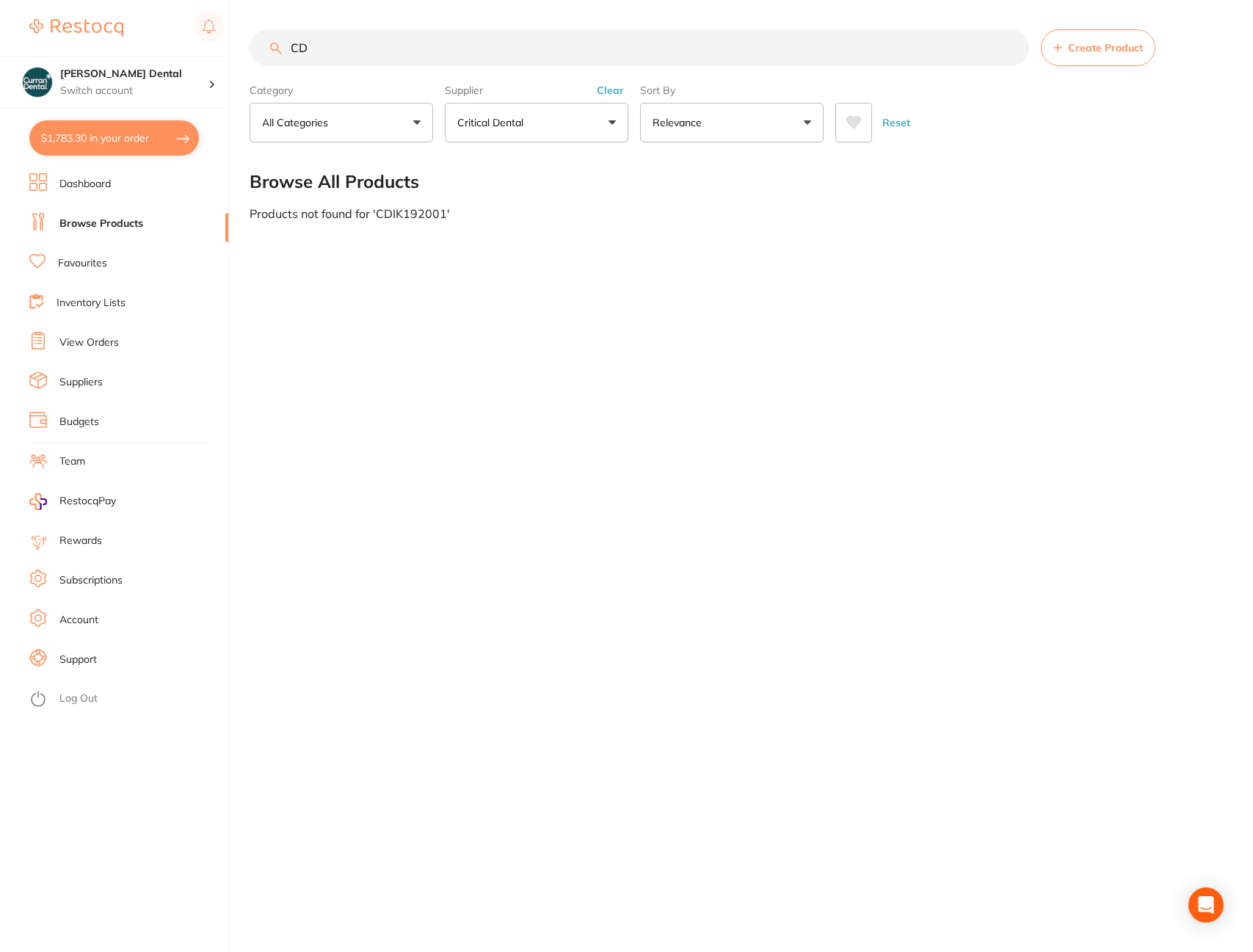
type input "C"
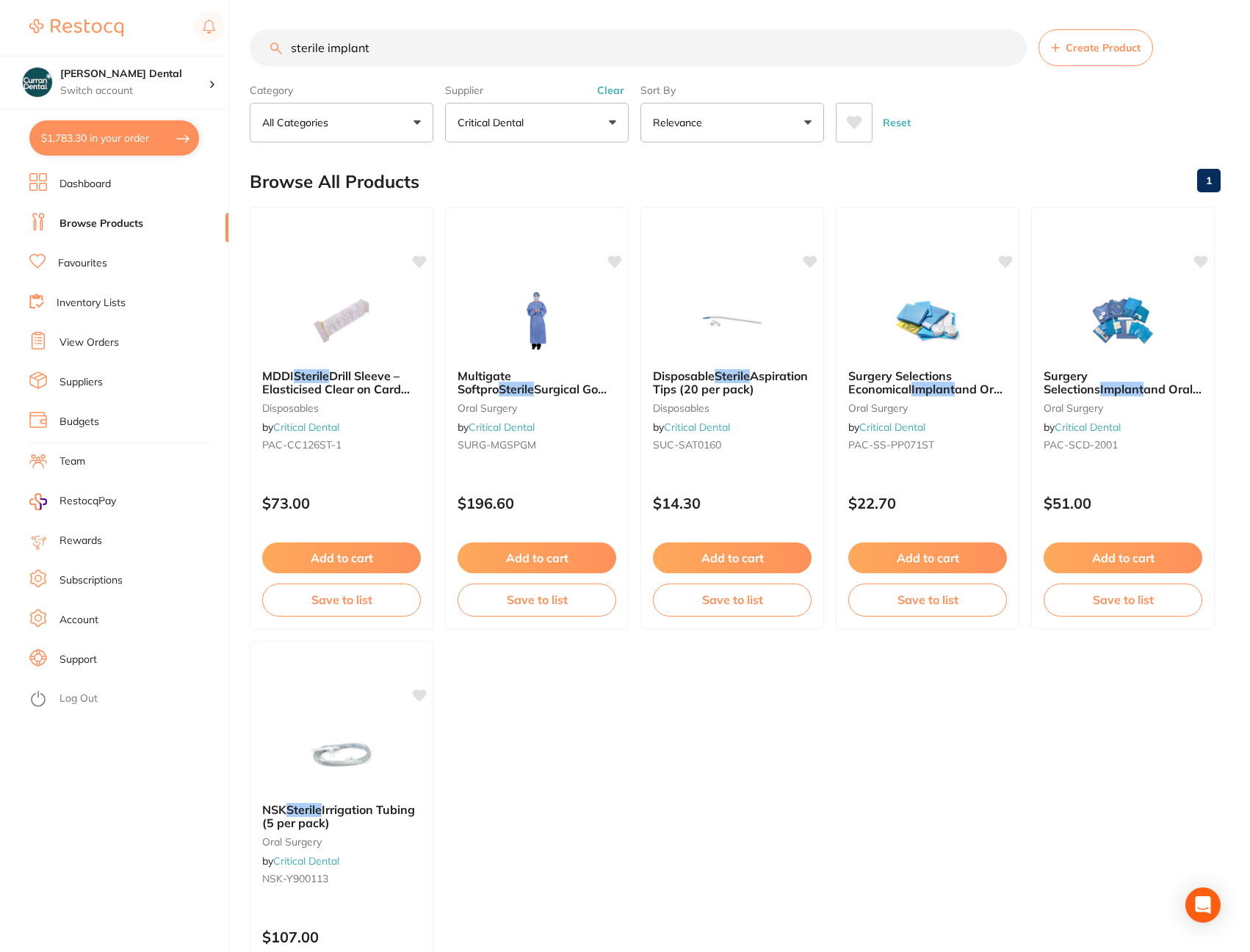
click at [402, 41] on input "sterile implant" at bounding box center [638, 48] width 777 height 37
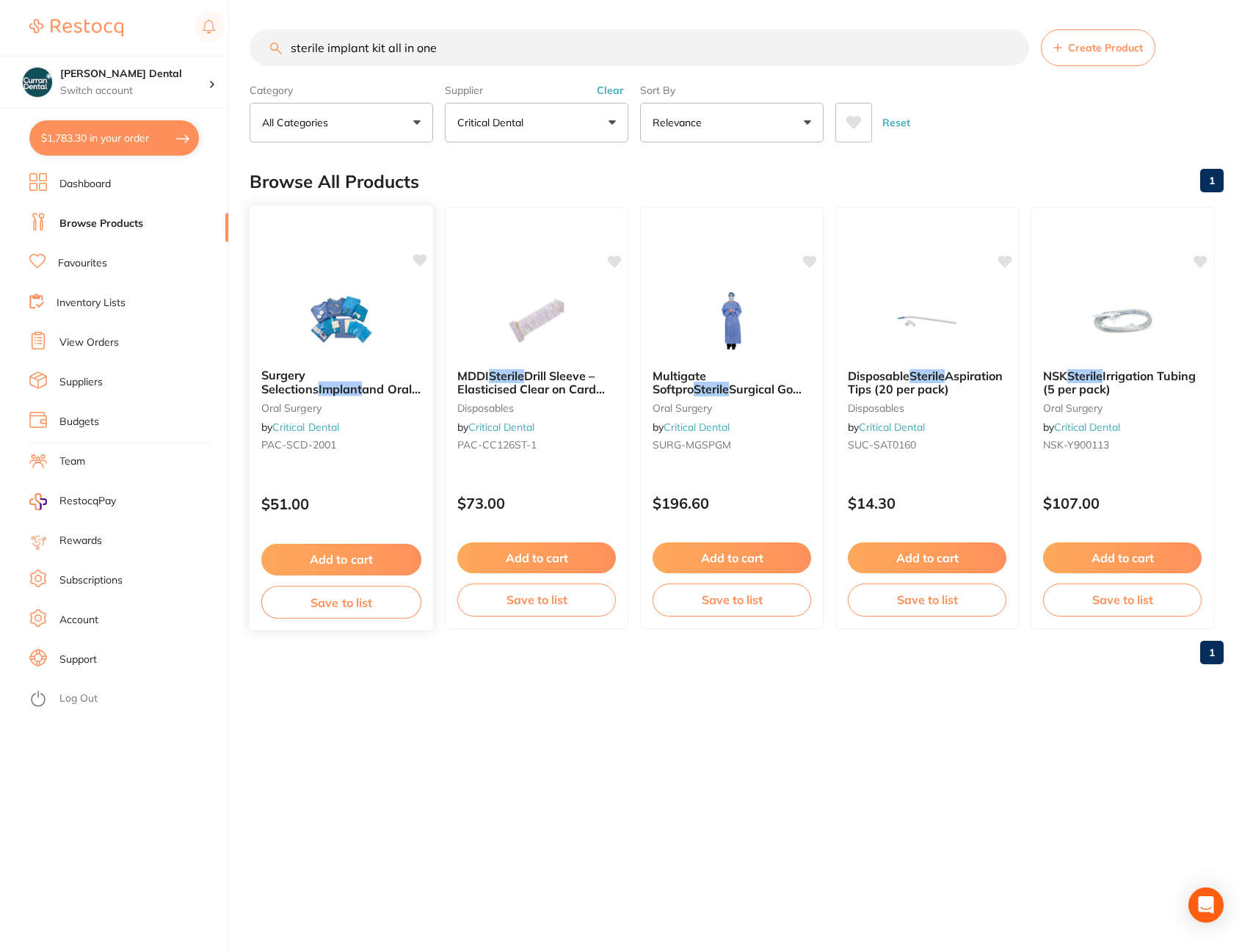
type input "sterile implant kit all in one"
click at [310, 382] on span "and Oral Surgery/Surgical Procedure Pack (" at bounding box center [341, 403] width 158 height 42
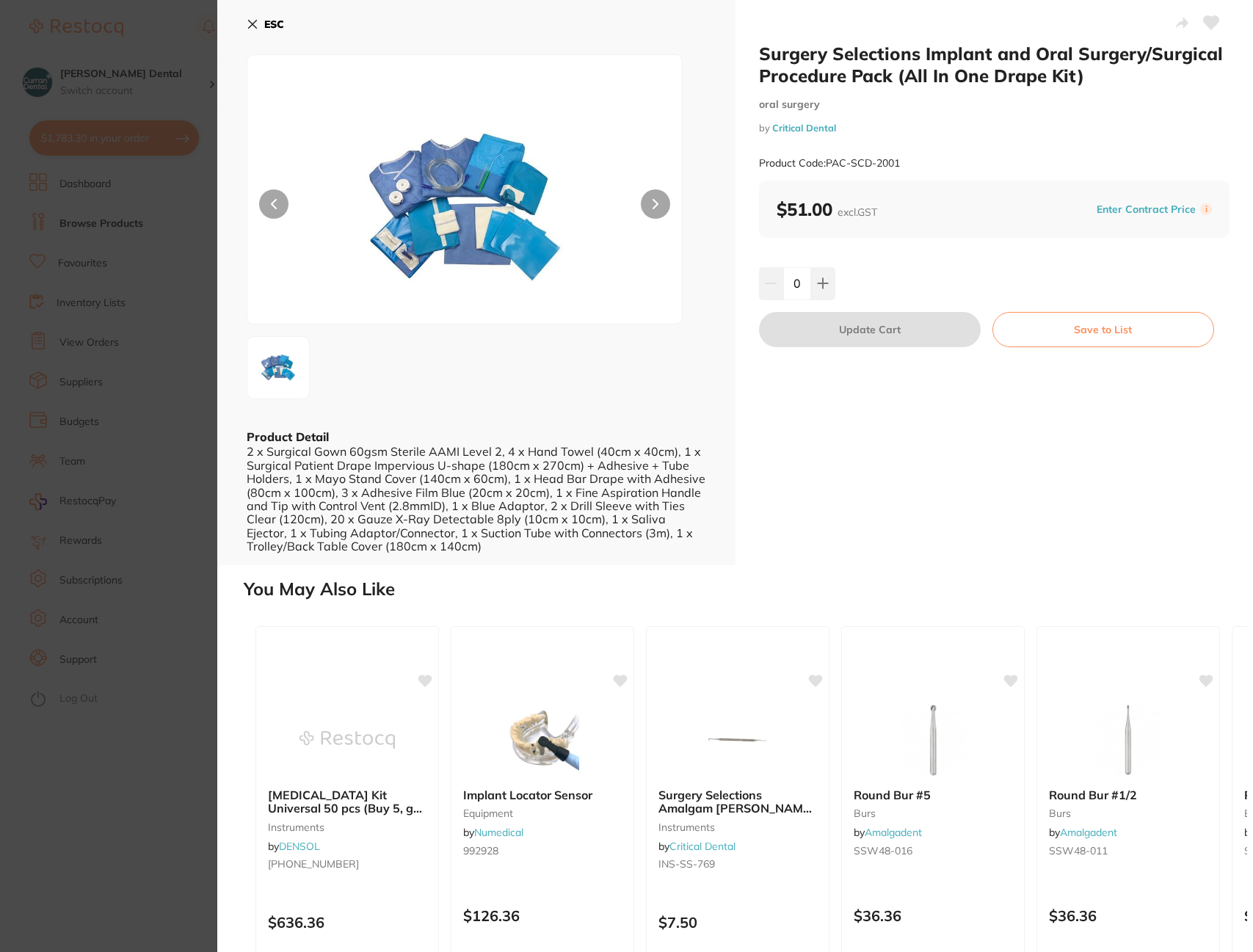
click at [258, 24] on icon at bounding box center [253, 24] width 12 height 12
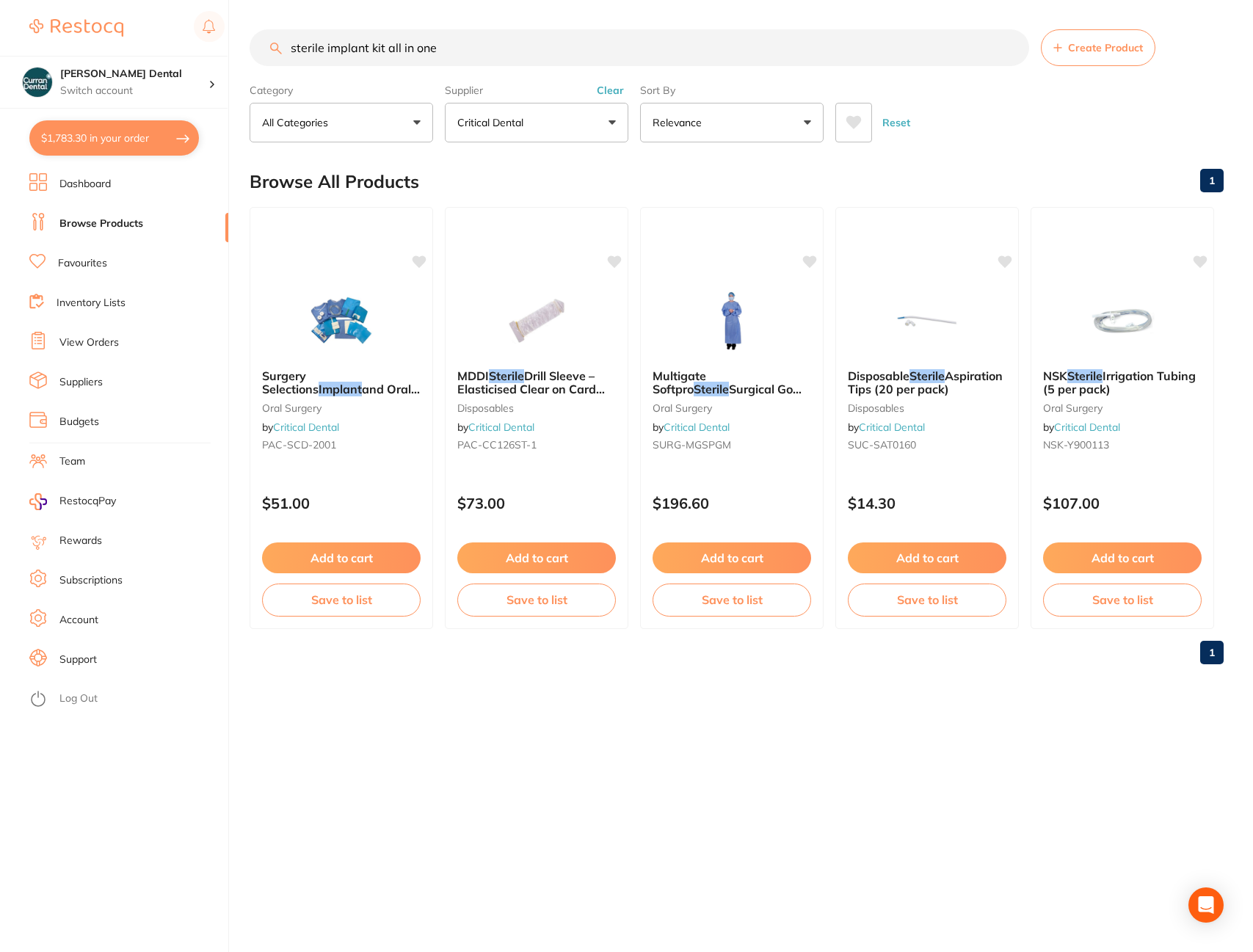
drag, startPoint x: 454, startPoint y: 38, endPoint x: 226, endPoint y: 44, distance: 228.1
click at [226, 44] on div "$1,783.30 [PERSON_NAME] Dental Switch account [PERSON_NAME] Dental $1,783.30 in…" at bounding box center [626, 476] width 1253 height 952
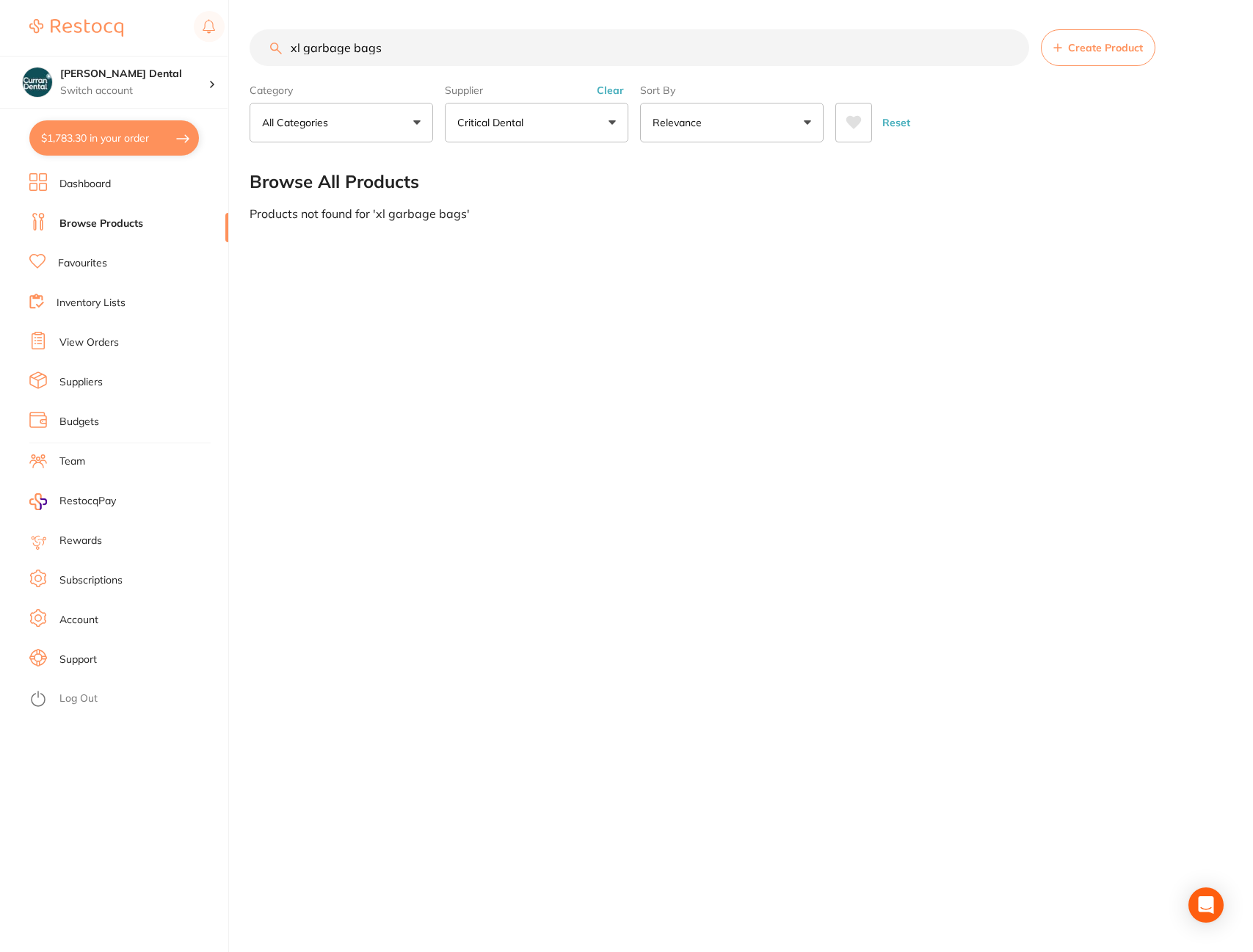
click at [617, 87] on button "Clear" at bounding box center [610, 90] width 36 height 13
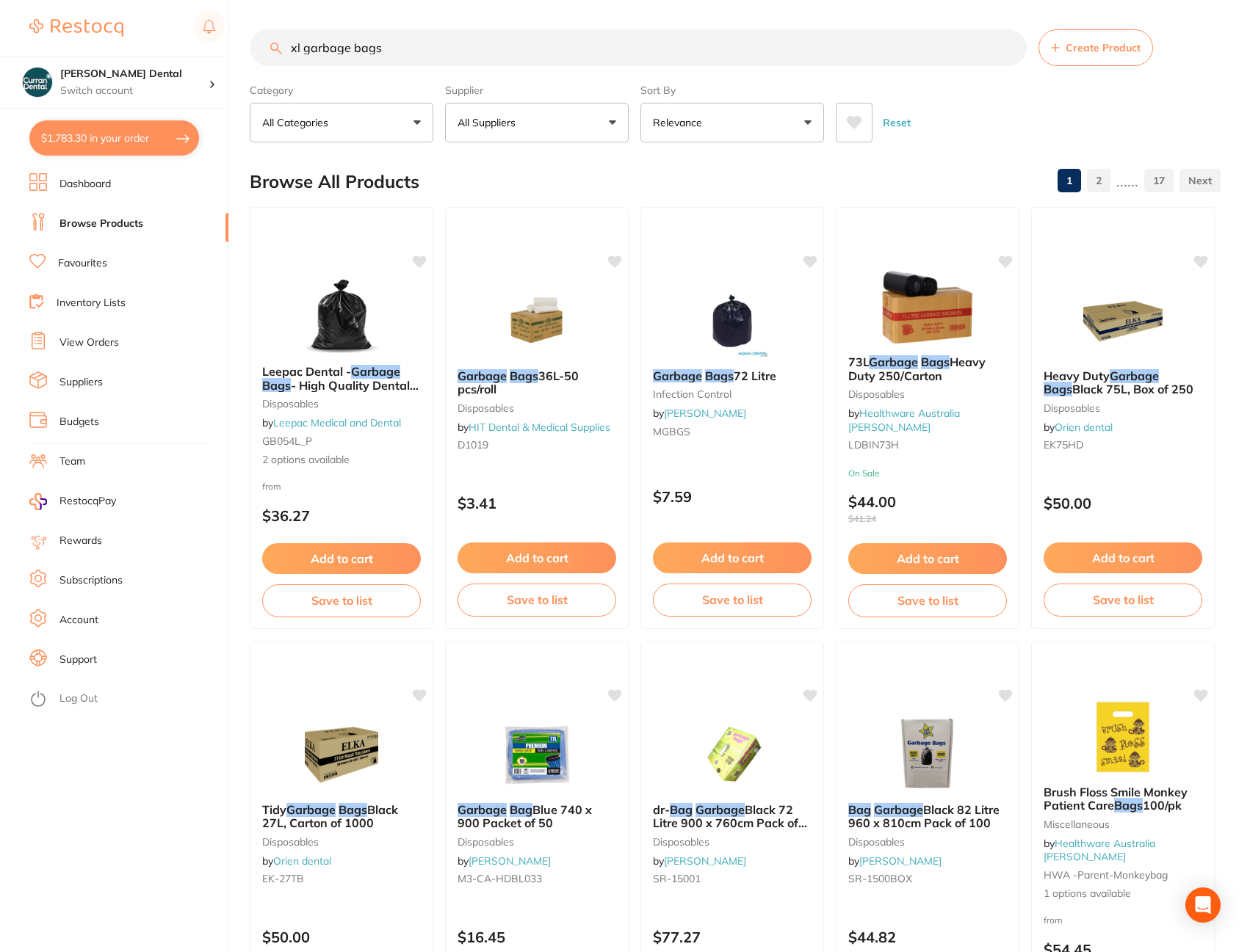
click at [612, 123] on button "All Suppliers" at bounding box center [536, 123] width 184 height 40
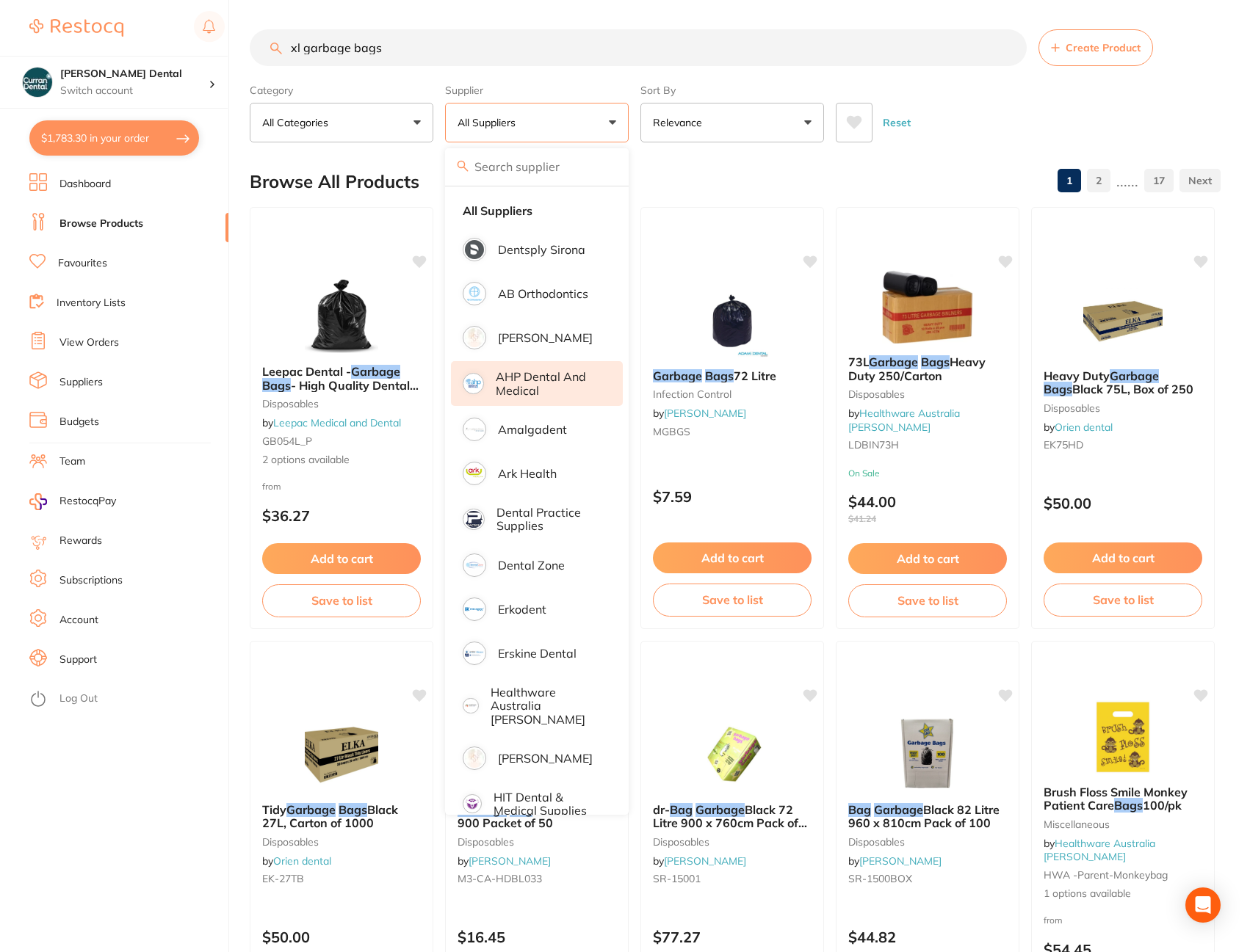
click at [578, 371] on p "AHP Dental and Medical" at bounding box center [549, 383] width 106 height 27
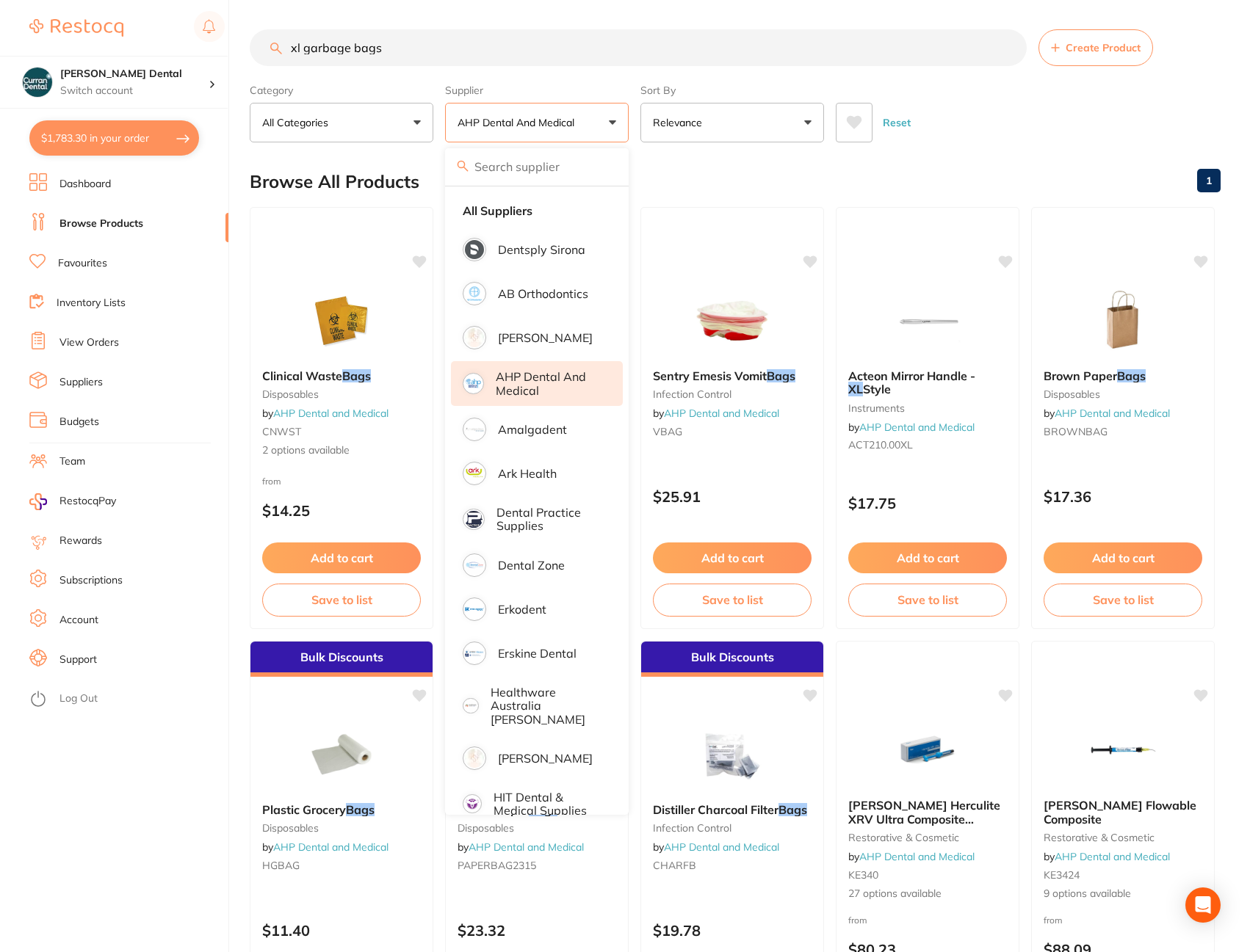
click at [1127, 97] on div "Reset" at bounding box center [1022, 117] width 373 height 52
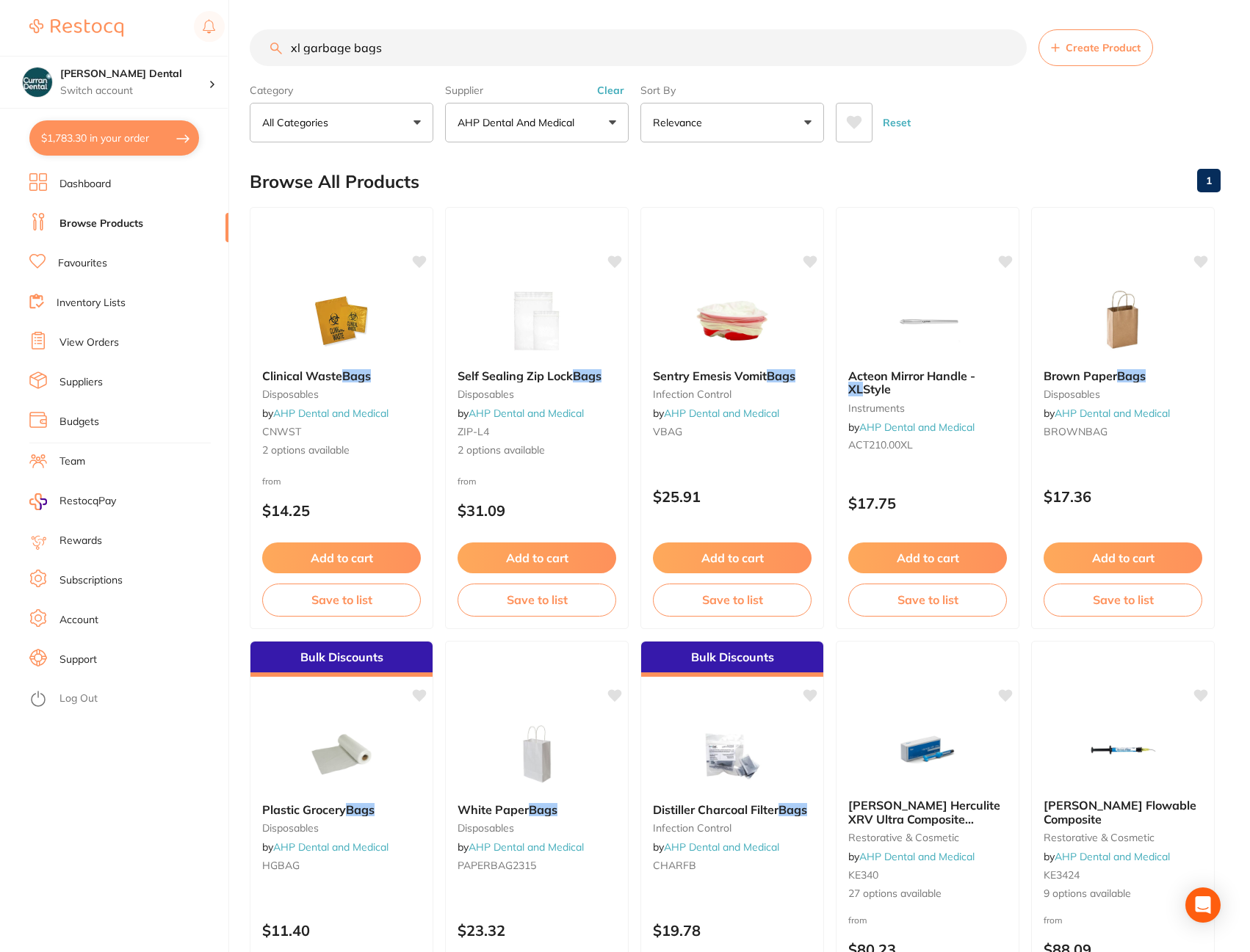
drag, startPoint x: 303, startPoint y: 48, endPoint x: 286, endPoint y: 52, distance: 17.5
click at [286, 52] on input "xl garbage bags" at bounding box center [638, 48] width 777 height 37
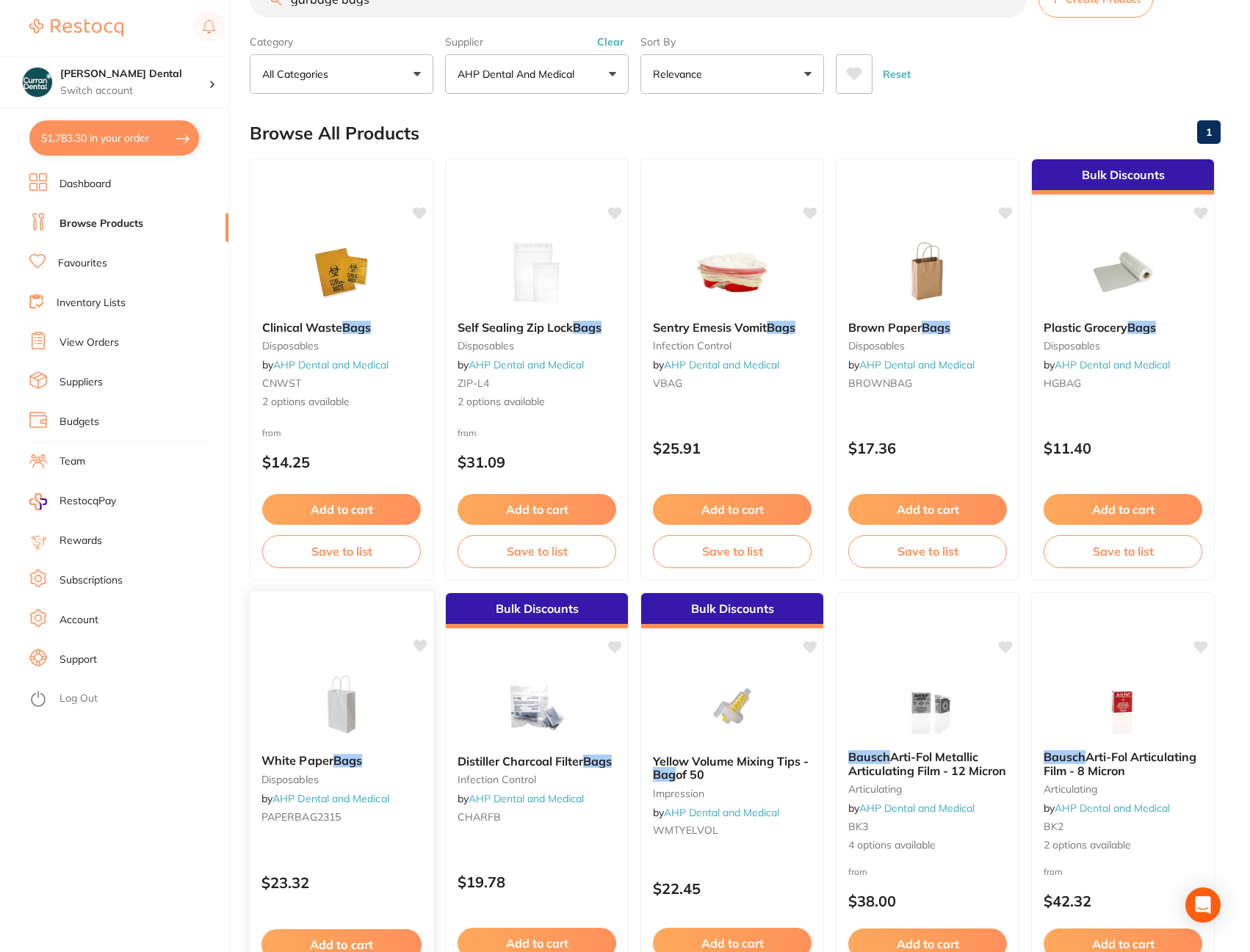
scroll to position [27, 0]
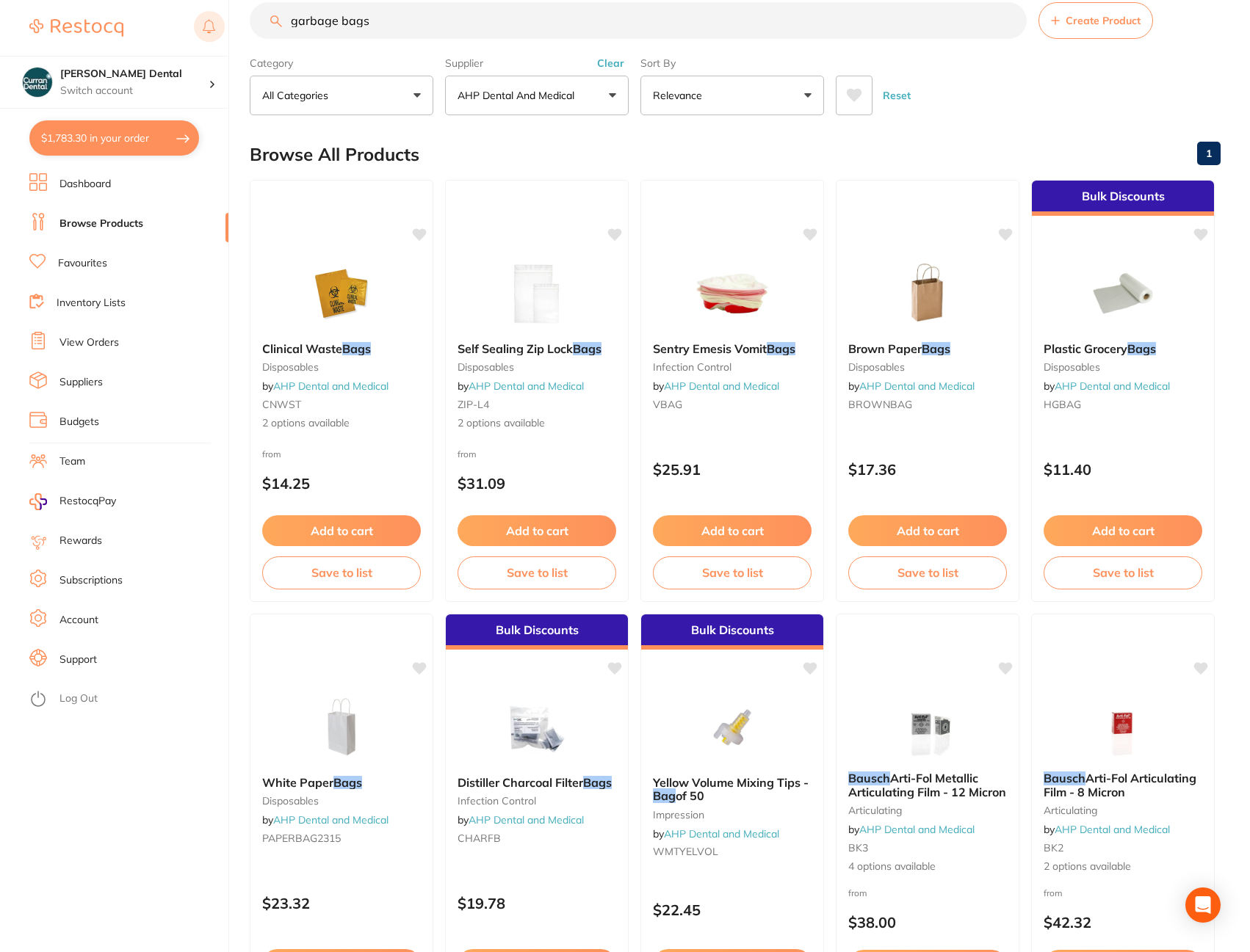
drag, startPoint x: 335, startPoint y: 22, endPoint x: 209, endPoint y: 22, distance: 126.0
click at [209, 22] on div "$1,783.30 [PERSON_NAME] Dental Switch account [PERSON_NAME] Dental $1,783.30 in…" at bounding box center [625, 448] width 1250 height 952
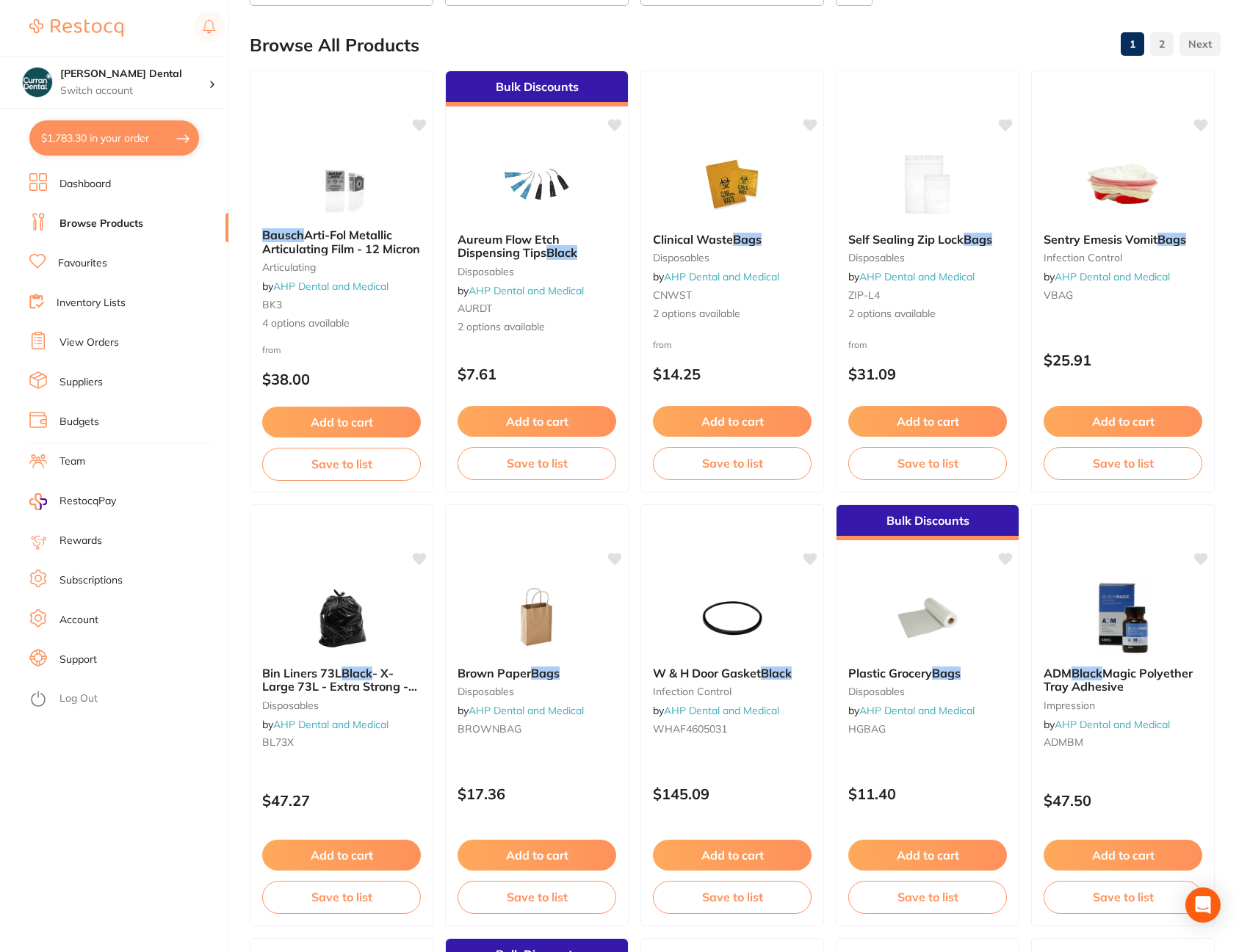
scroll to position [294, 0]
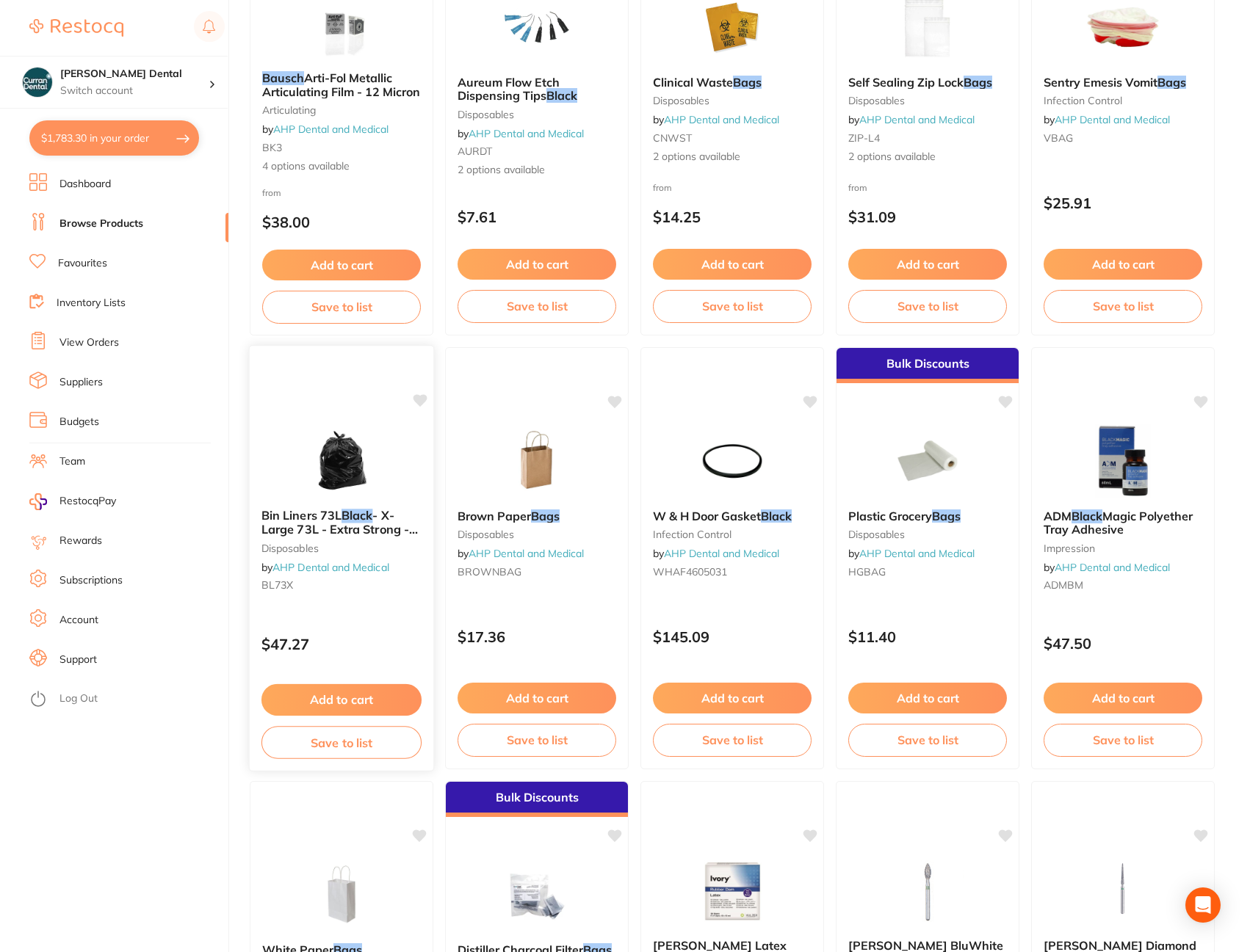
type input "black bags"
click at [341, 520] on span "Bin Liners 73L" at bounding box center [301, 516] width 80 height 15
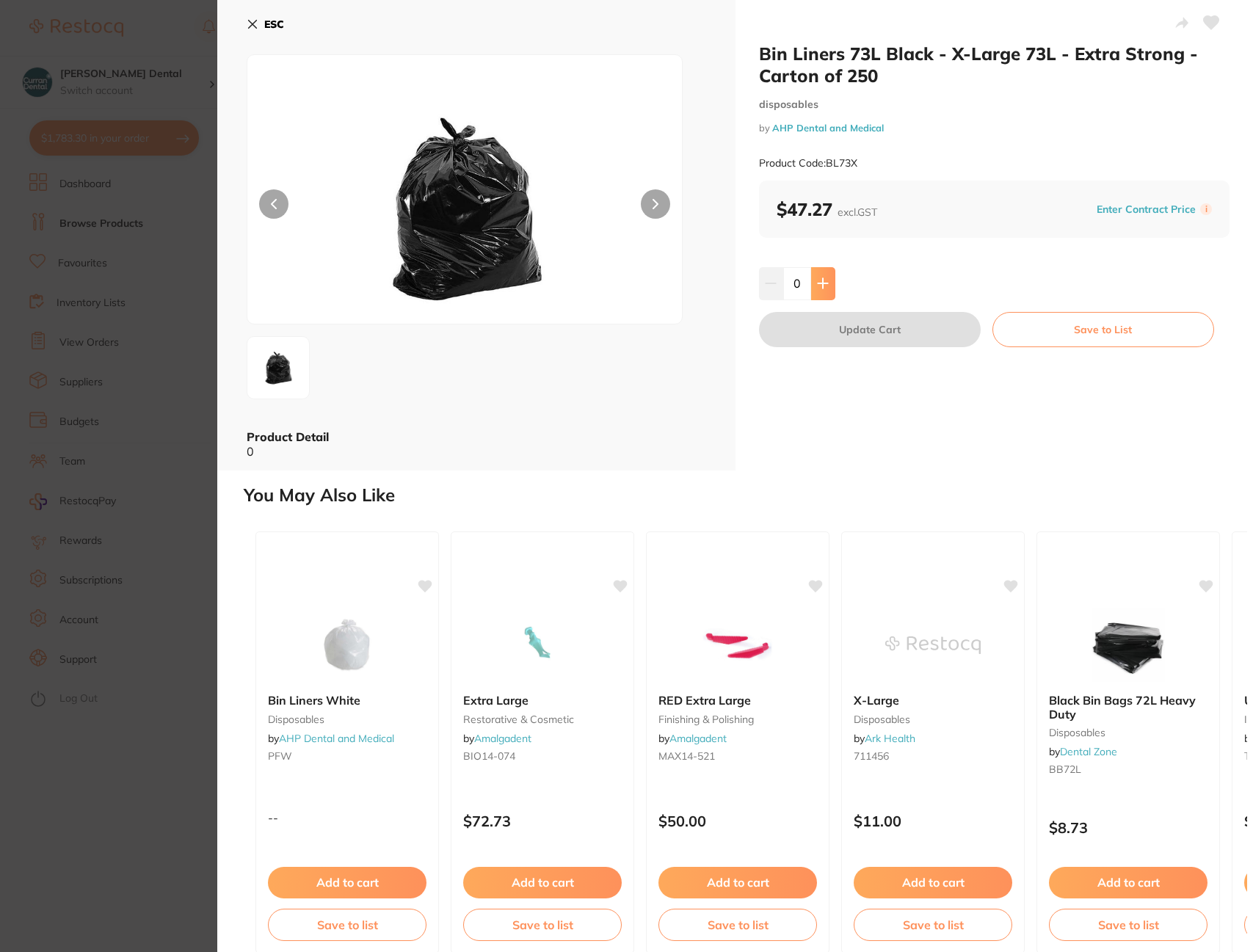
click at [828, 286] on button at bounding box center [823, 284] width 24 height 32
type input "1"
click at [866, 330] on button "Update Cart" at bounding box center [870, 330] width 222 height 35
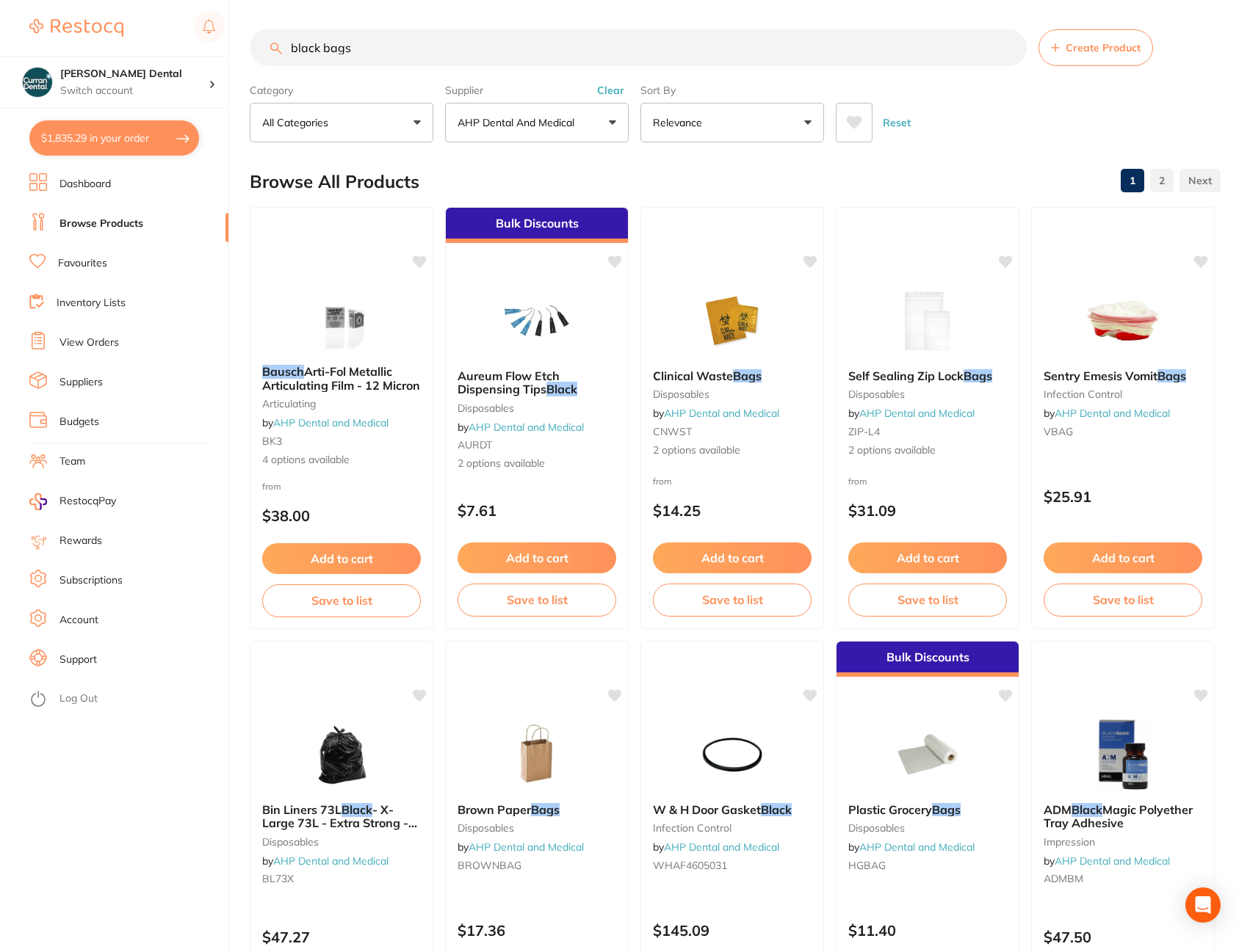
click at [177, 32] on div at bounding box center [127, 28] width 195 height 34
drag, startPoint x: 344, startPoint y: 50, endPoint x: 253, endPoint y: 49, distance: 91.0
click at [253, 49] on input "black bags" at bounding box center [638, 48] width 777 height 37
click at [607, 91] on button "Clear" at bounding box center [610, 90] width 36 height 13
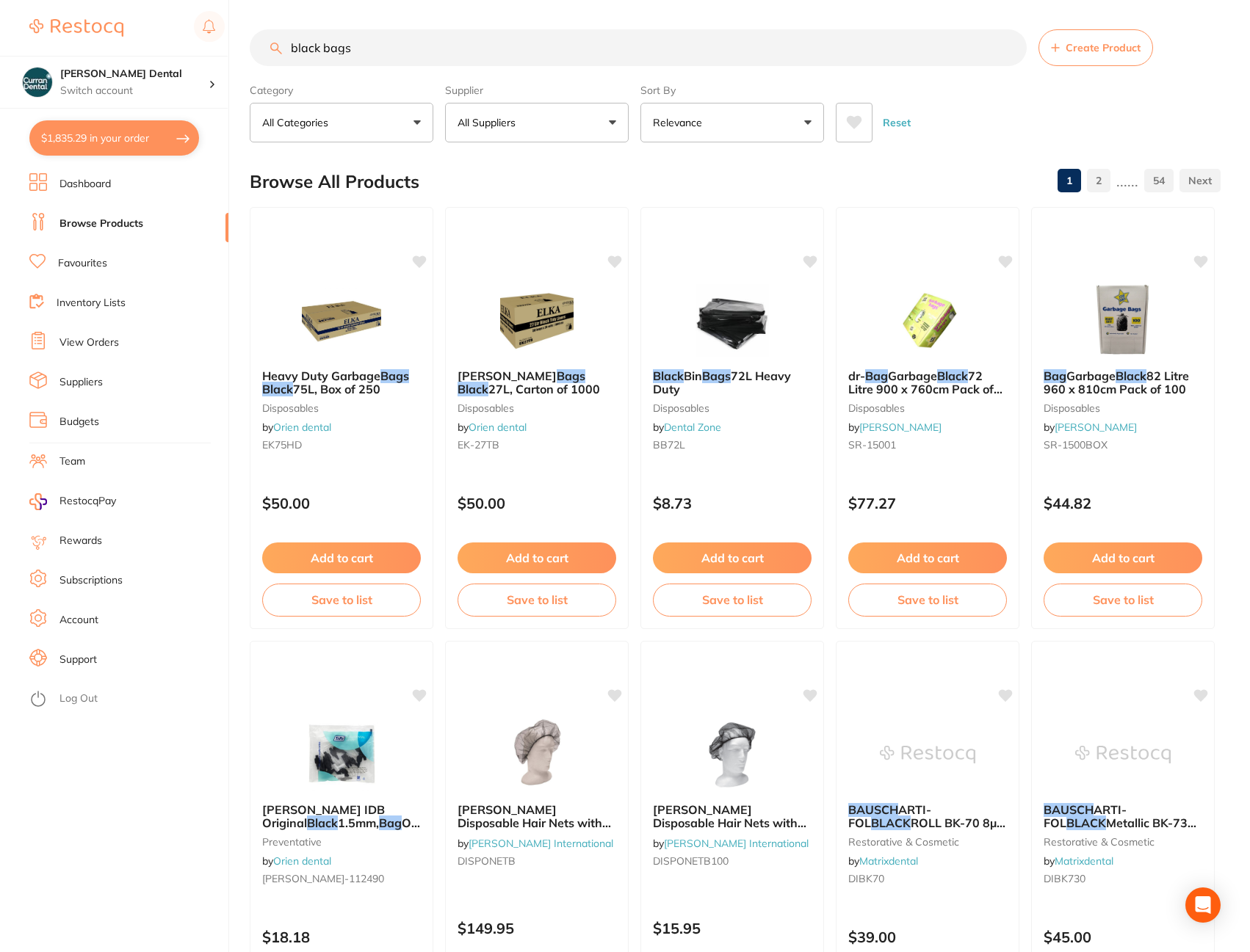
click at [612, 119] on button "All Suppliers" at bounding box center [536, 123] width 184 height 40
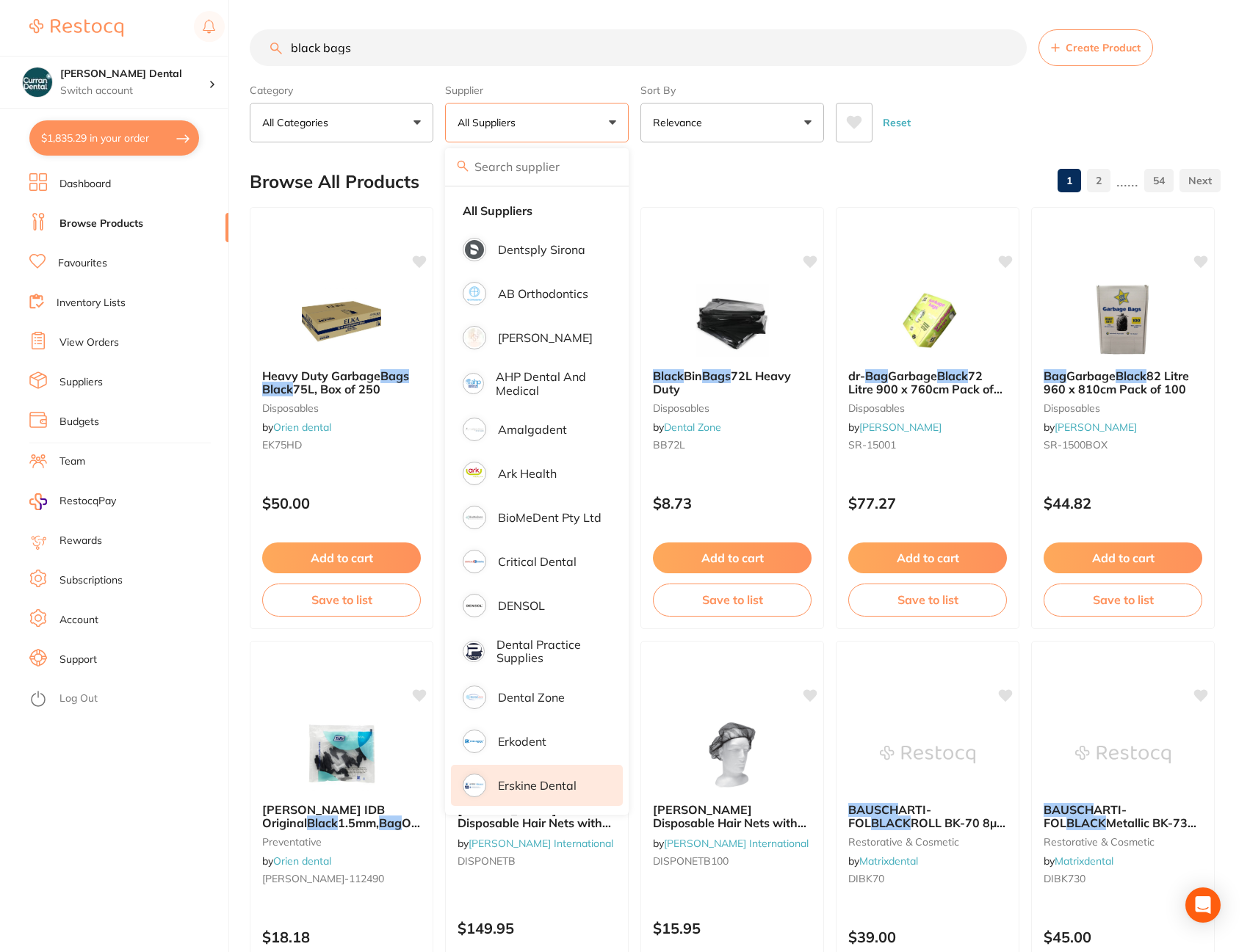
click at [501, 778] on li "Erskine Dental" at bounding box center [536, 786] width 172 height 41
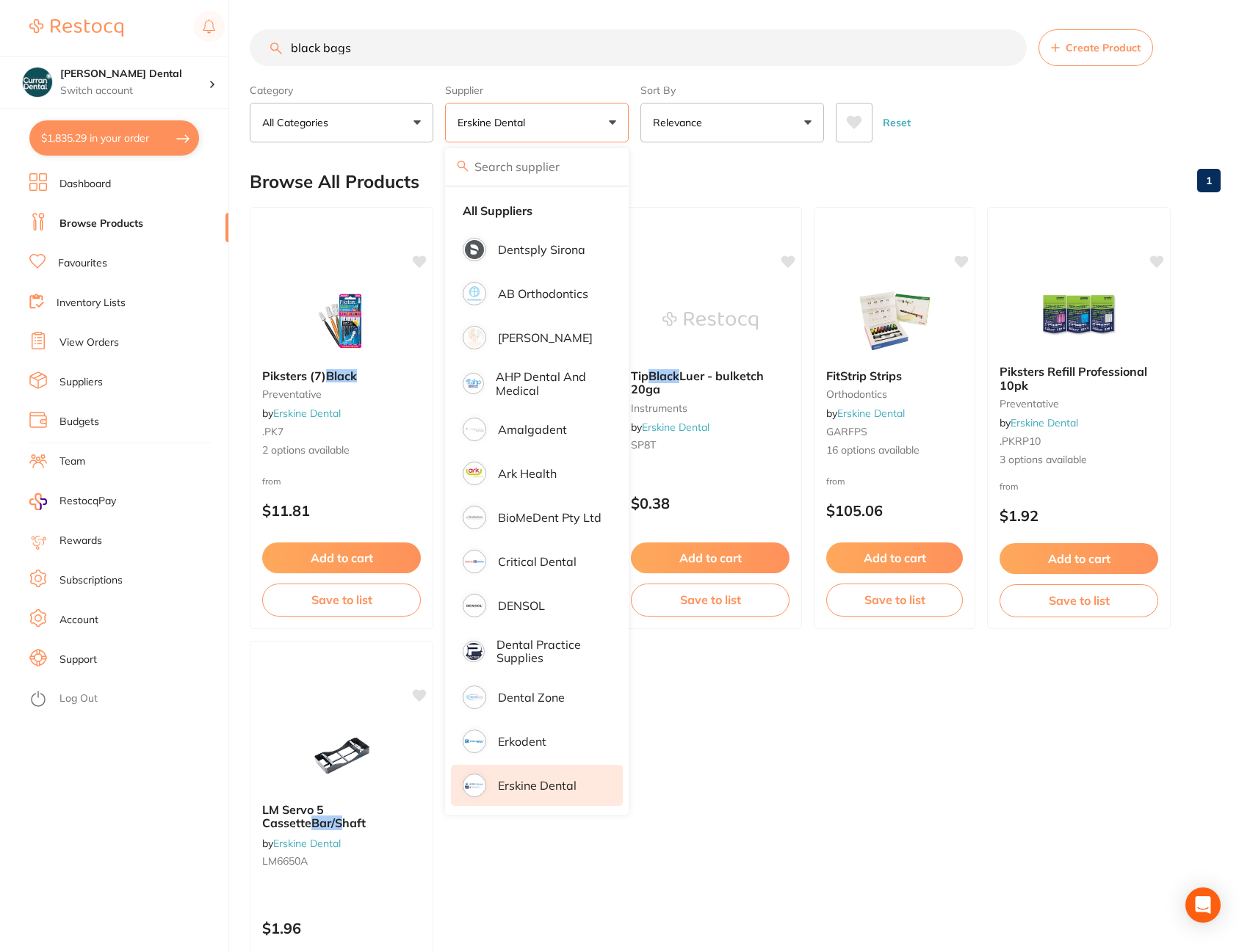
drag, startPoint x: 398, startPoint y: 43, endPoint x: 245, endPoint y: 35, distance: 153.2
click at [245, 35] on div "$1,835.29 [PERSON_NAME] Dental Switch account [PERSON_NAME] Dental $1,835.29 in…" at bounding box center [625, 476] width 1250 height 952
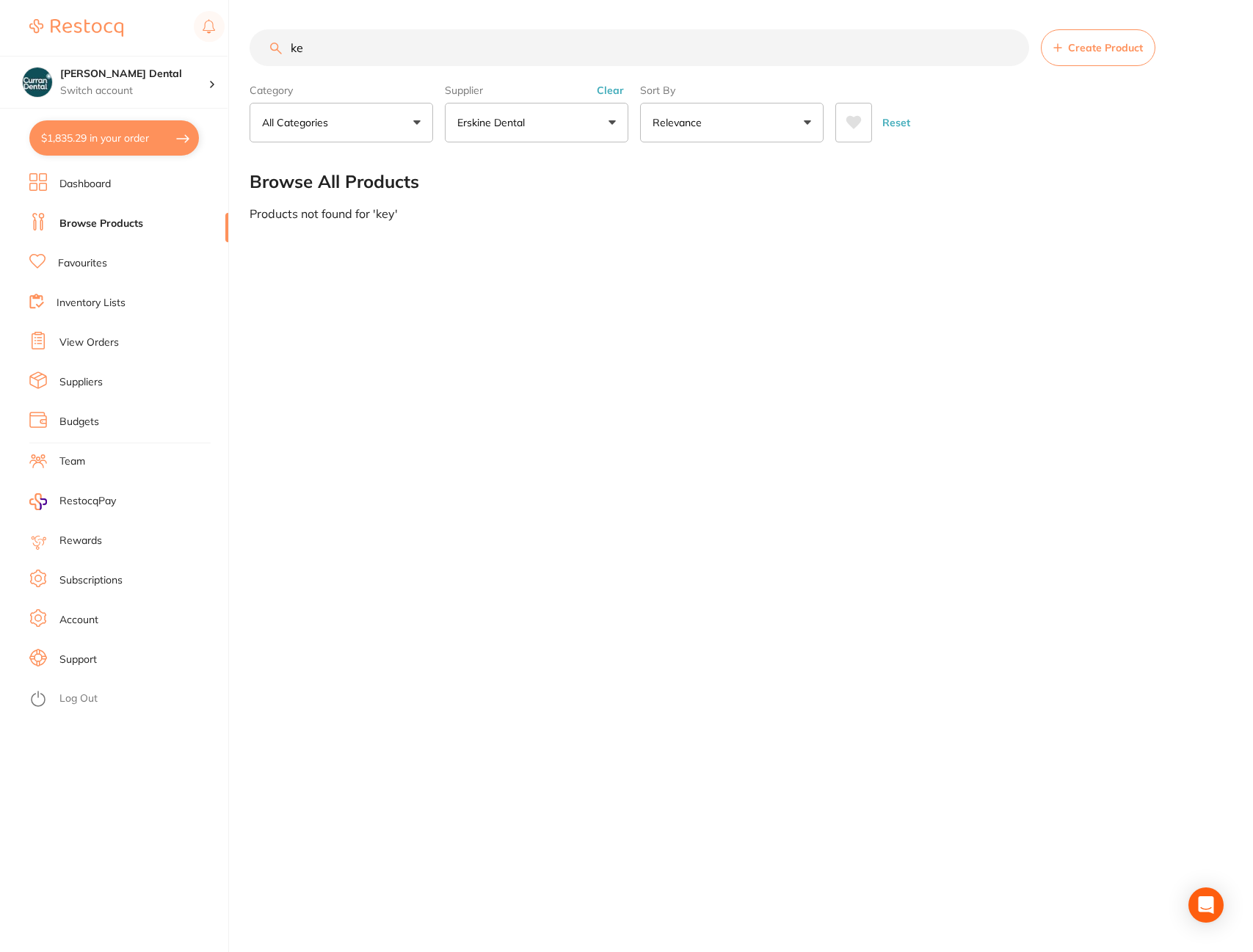
type input "k"
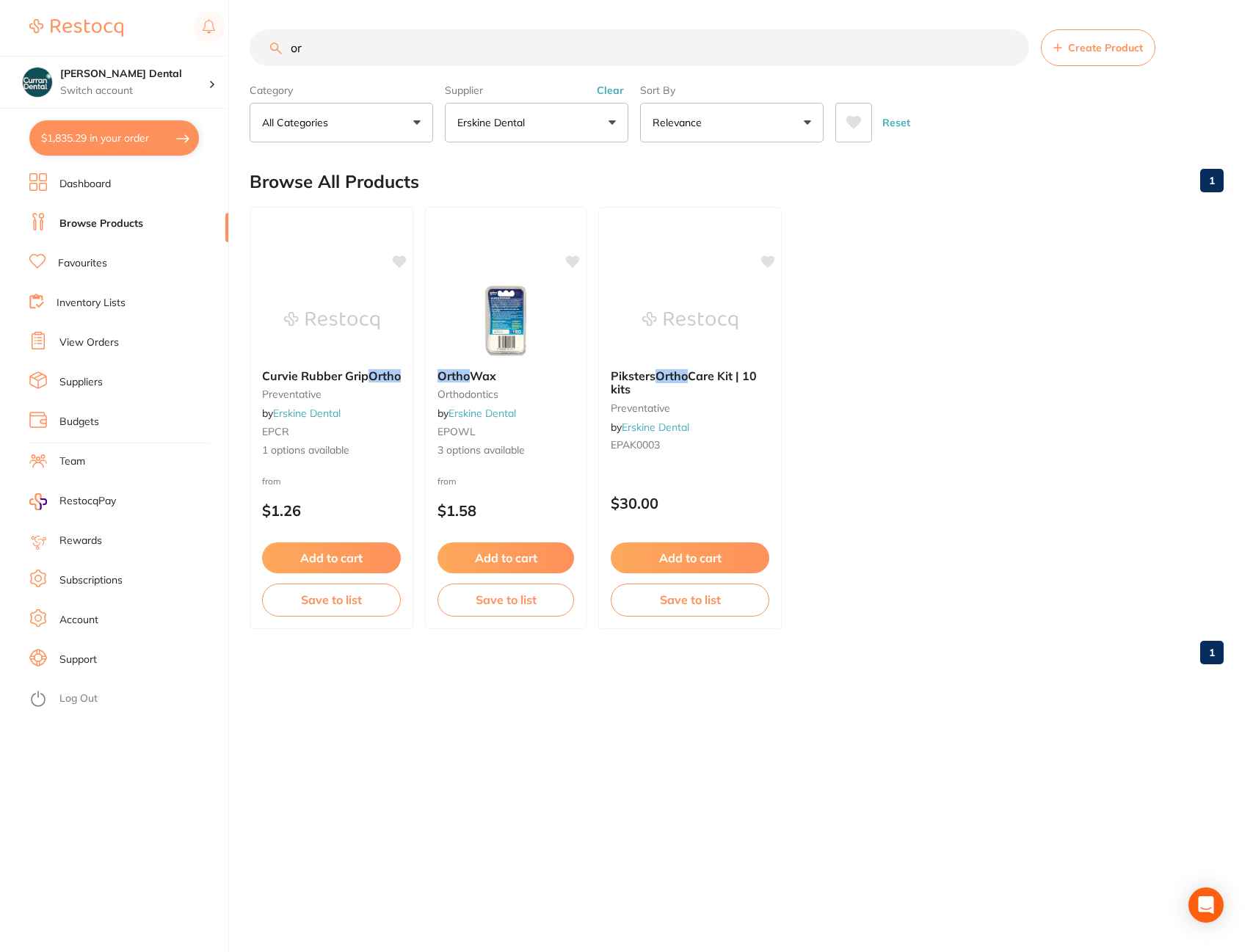
type input "o"
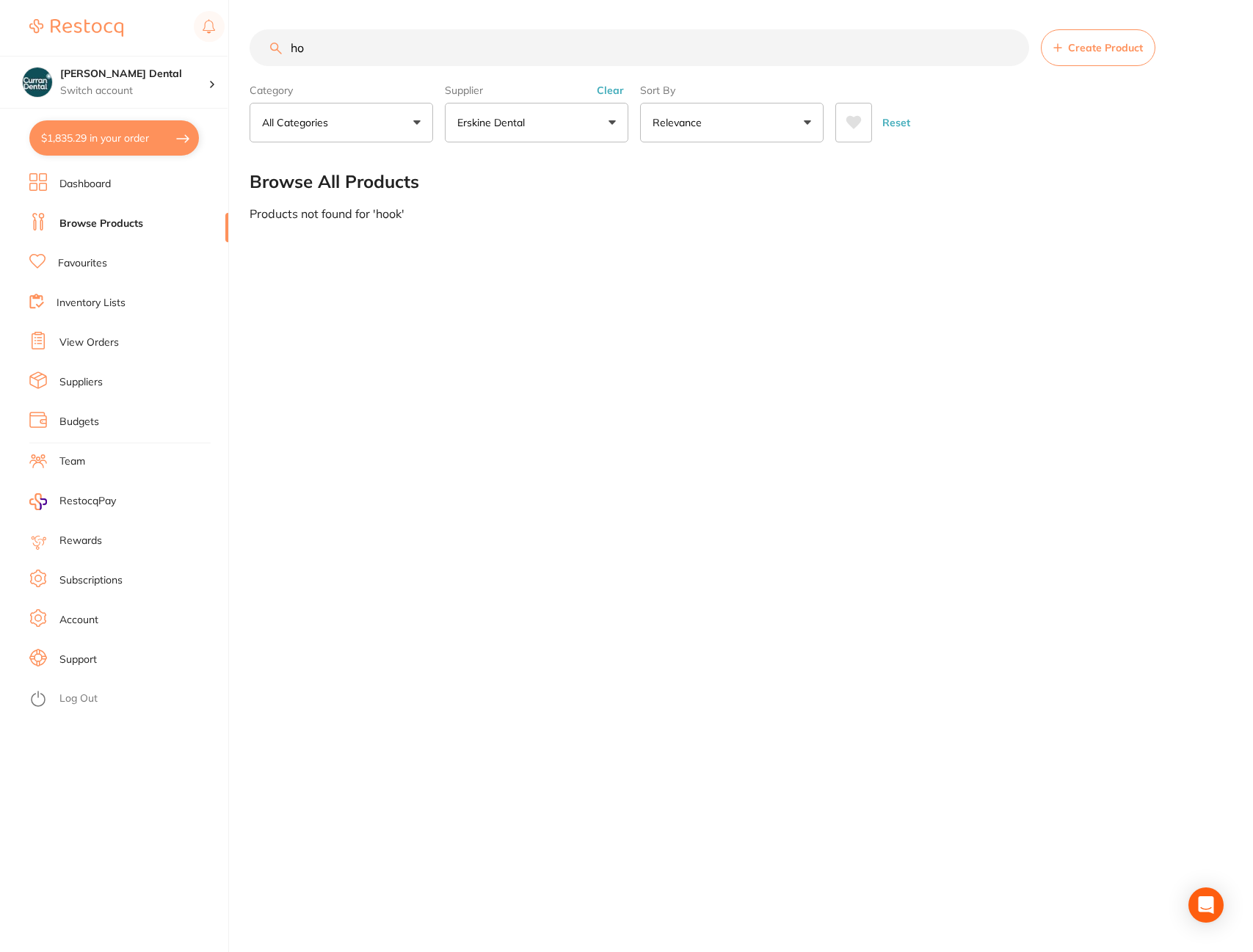
type input "h"
type input "blue"
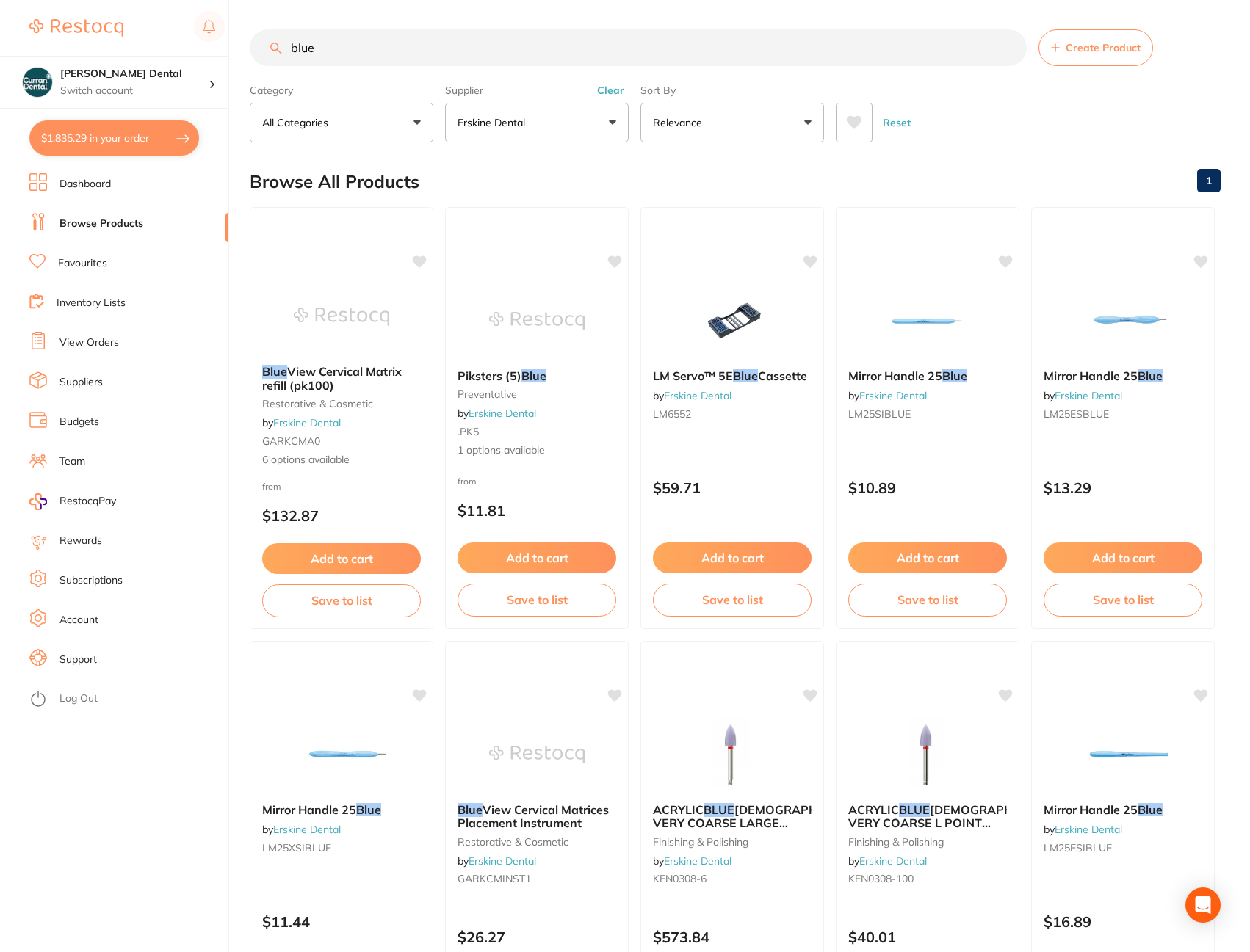
drag, startPoint x: 353, startPoint y: 32, endPoint x: 278, endPoint y: 18, distance: 76.3
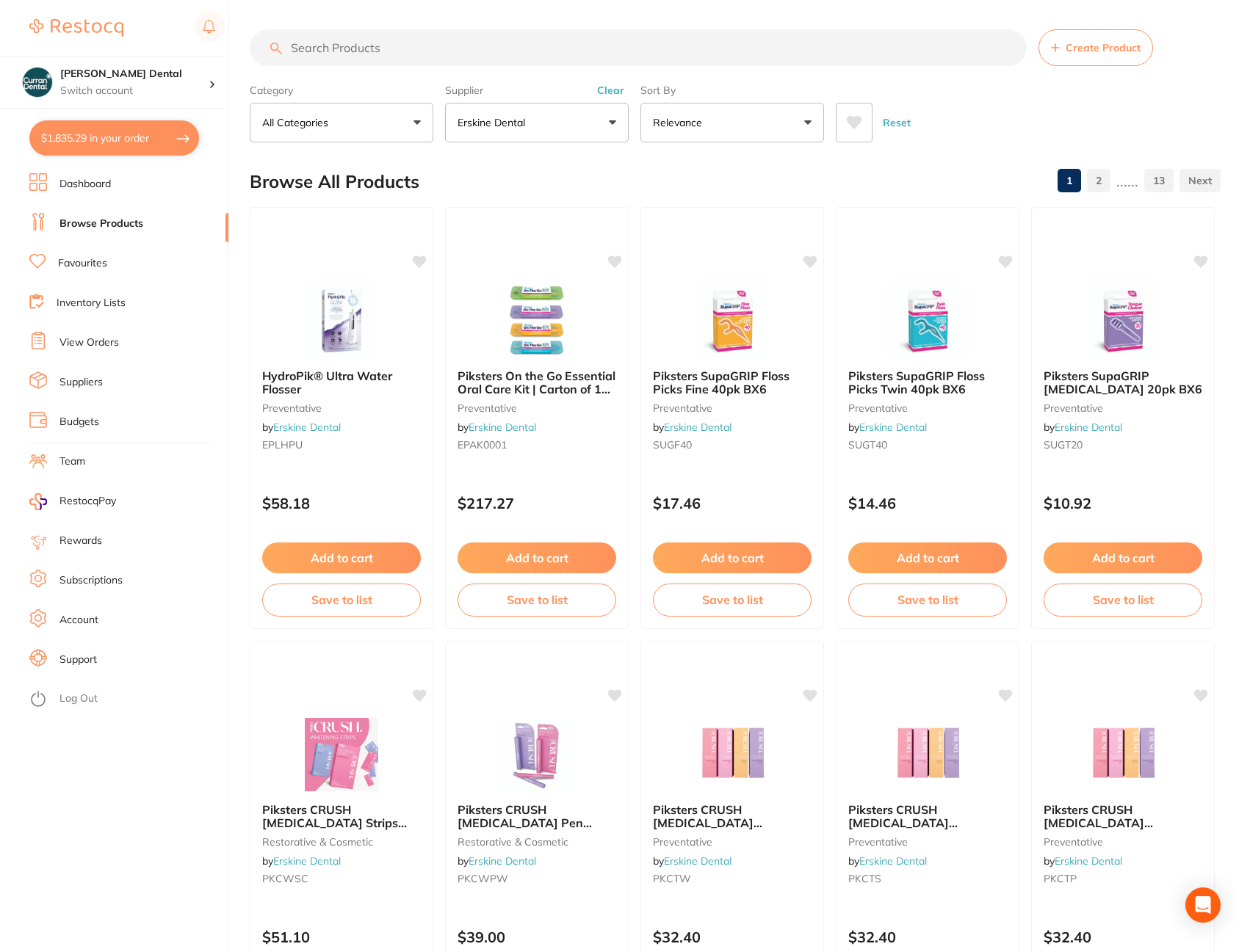
click at [608, 83] on button "Clear" at bounding box center [610, 90] width 36 height 13
click at [609, 86] on button "Clear" at bounding box center [610, 90] width 36 height 13
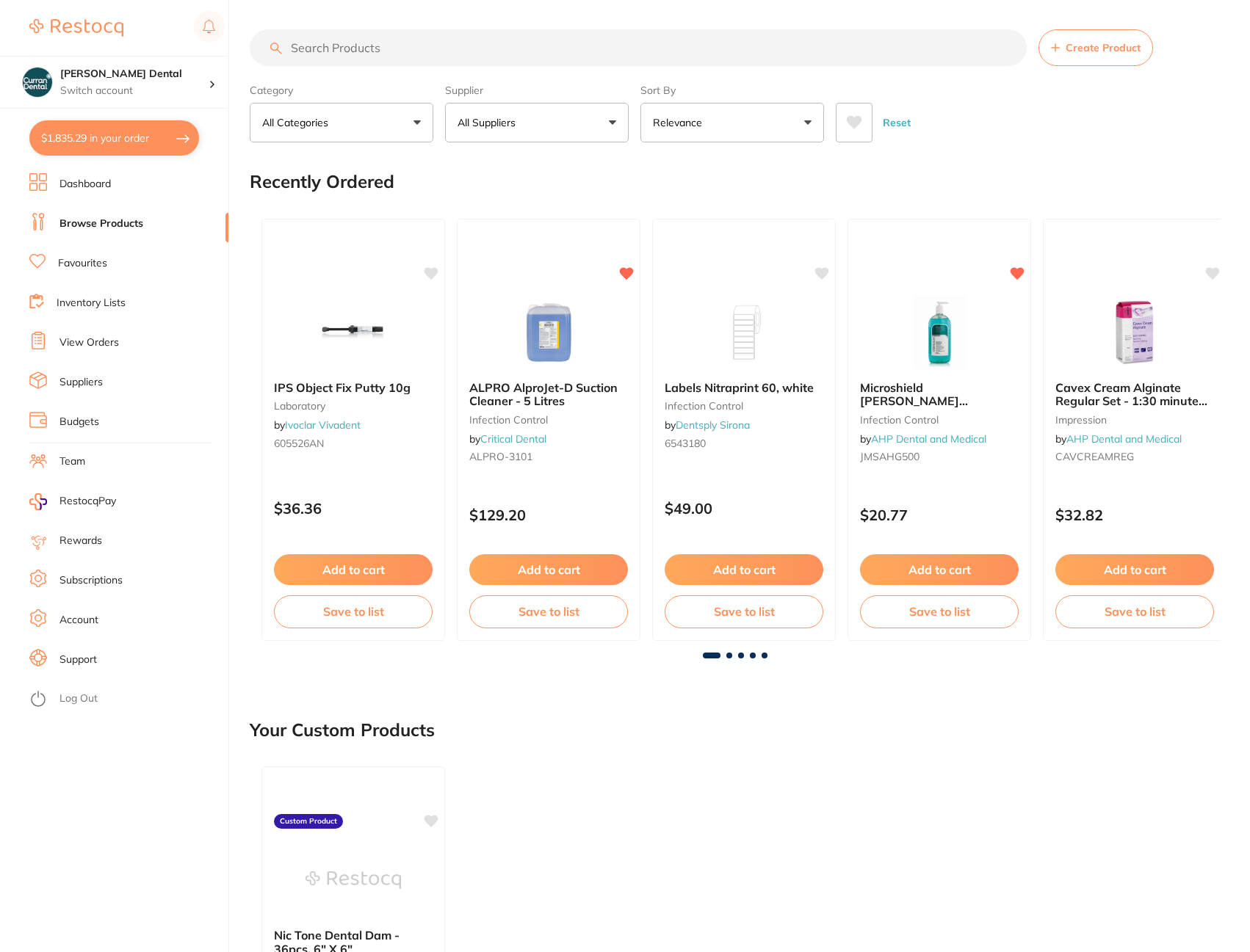
click at [348, 52] on input "search" at bounding box center [638, 48] width 777 height 37
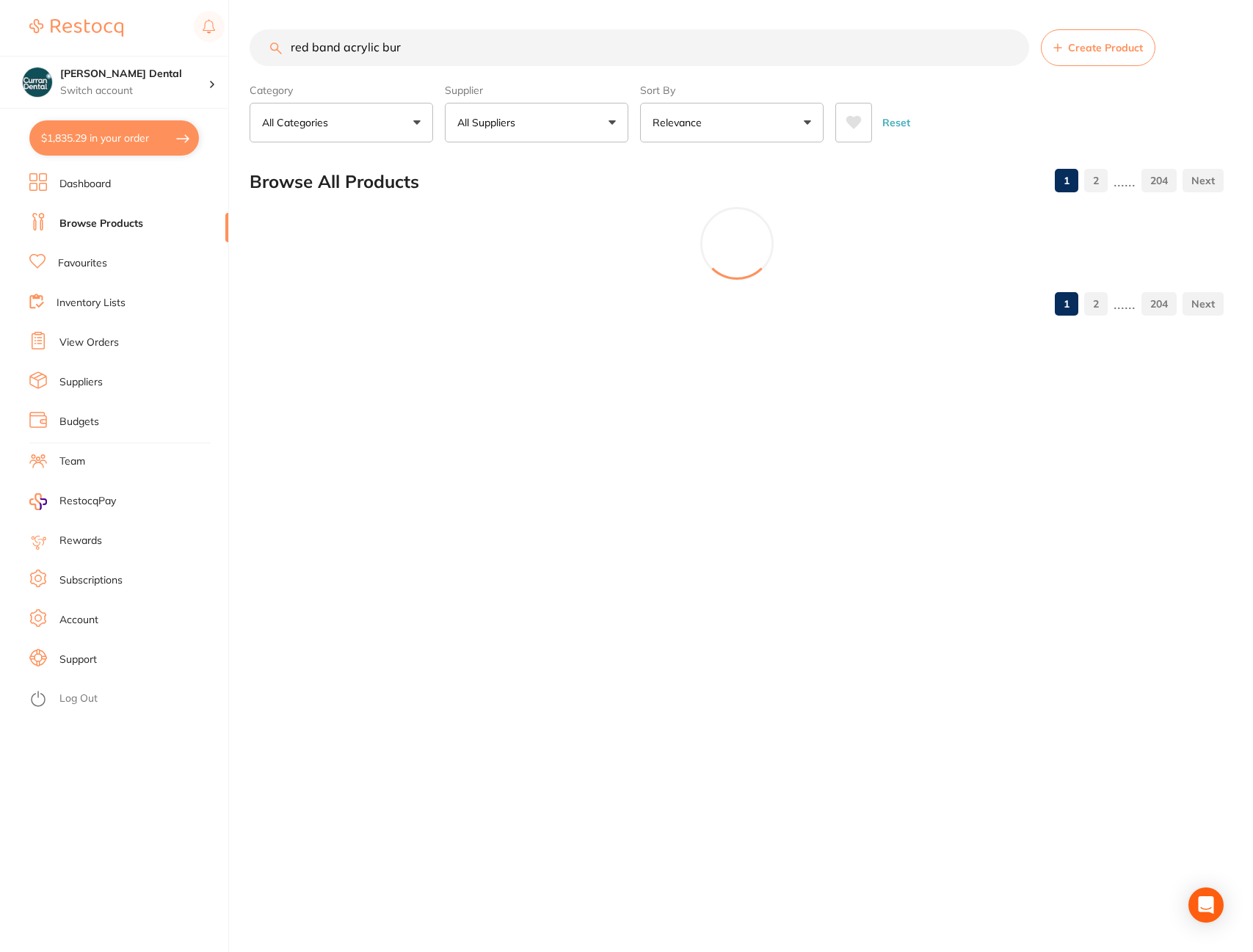
click at [419, 51] on input "red band acrylic bur" at bounding box center [639, 48] width 780 height 37
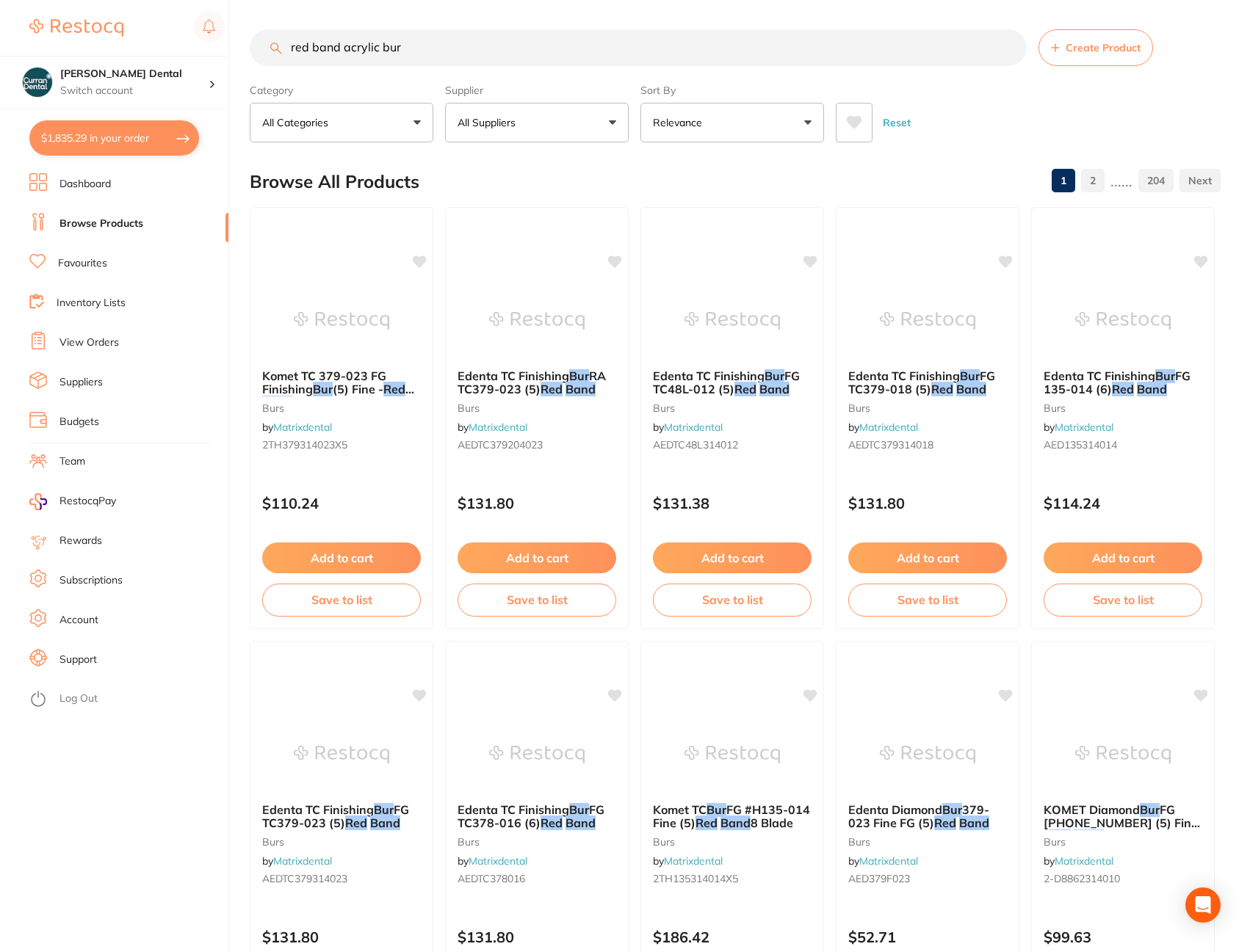
click at [383, 52] on input "red band acrylic bur" at bounding box center [638, 48] width 777 height 37
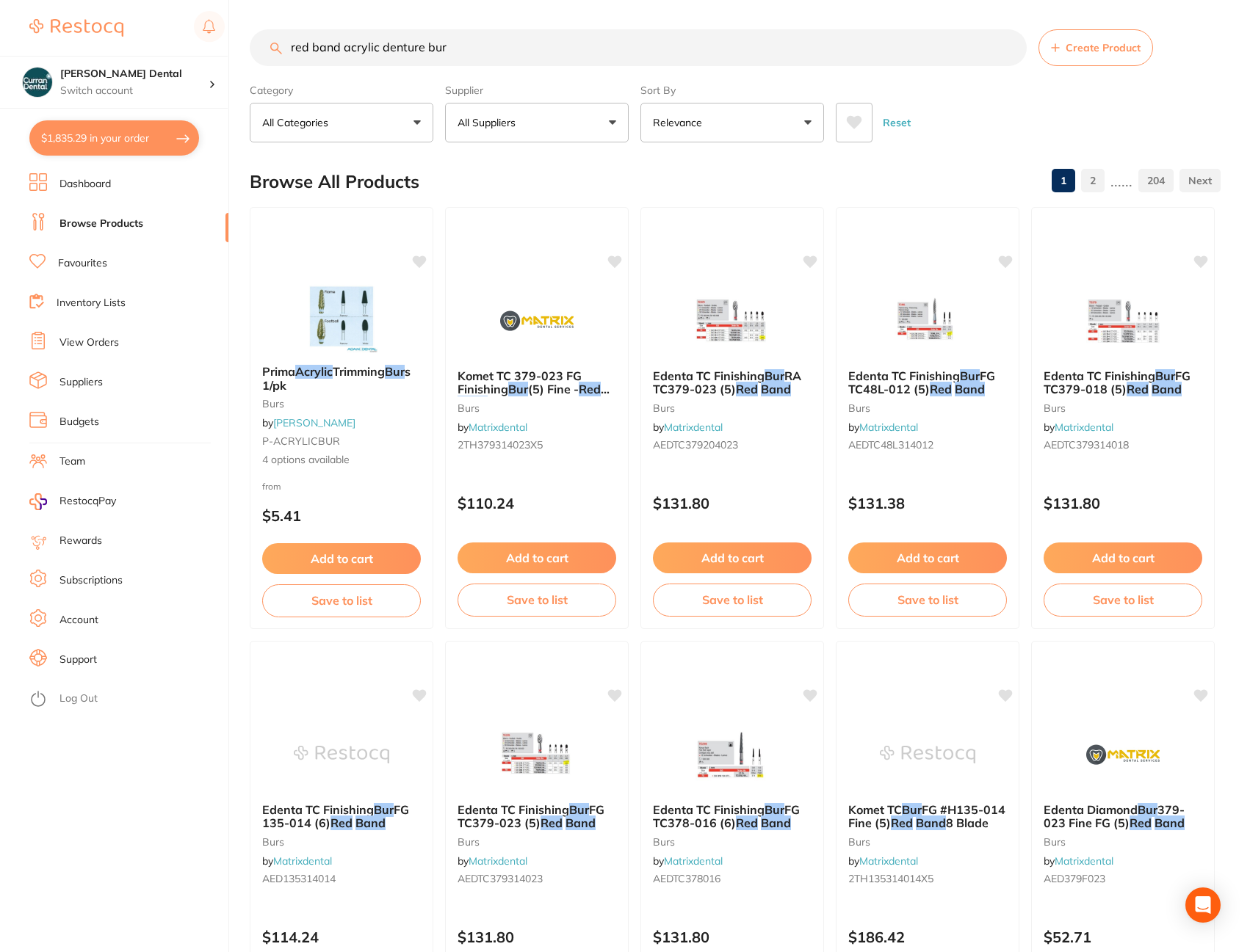
type input "red band acrylic denture bur"
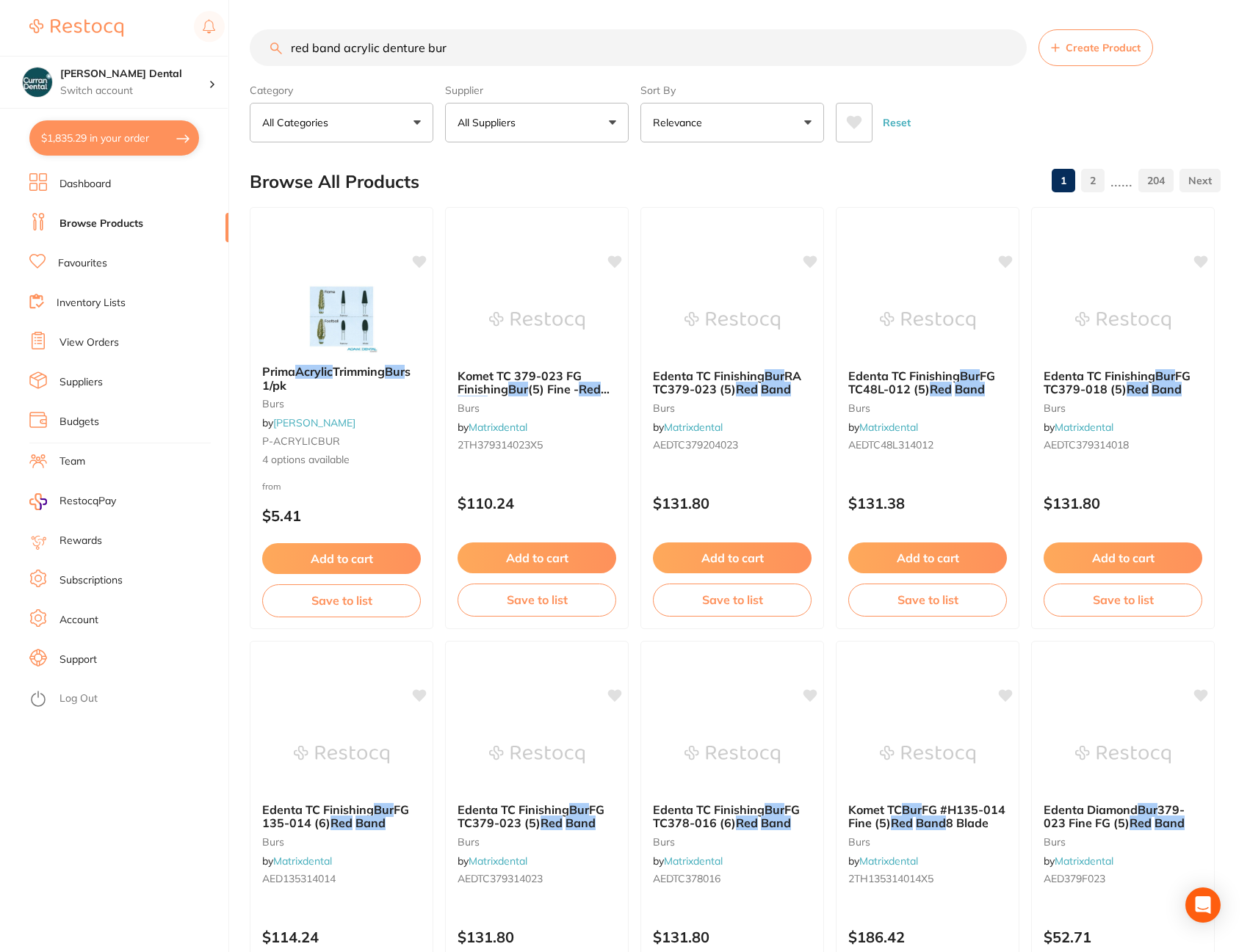
drag, startPoint x: 511, startPoint y: 44, endPoint x: 284, endPoint y: 51, distance: 227.1
click at [284, 51] on input "red band acrylic denture bur" at bounding box center [638, 48] width 777 height 37
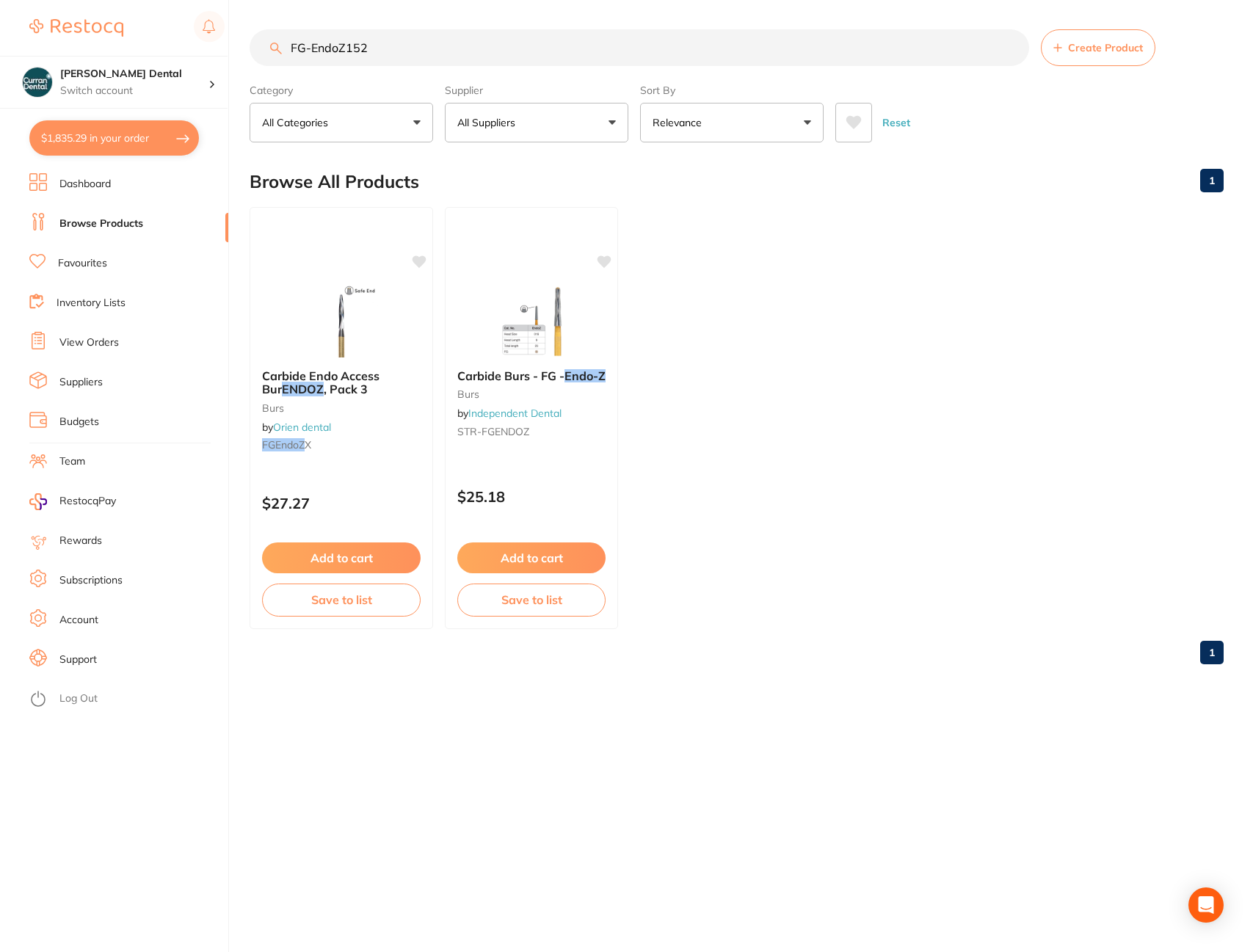
type input "FG-EndoZ152"
